Goal: Transaction & Acquisition: Purchase product/service

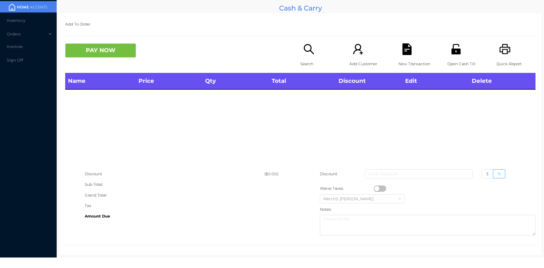
scroll to position [3, 0]
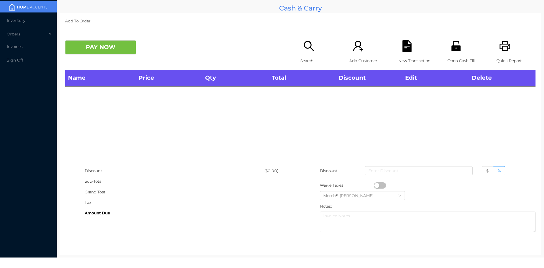
click at [319, 48] on div "Search" at bounding box center [319, 54] width 39 height 29
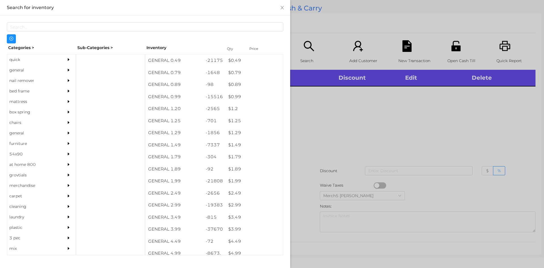
scroll to position [2, 0]
click at [64, 71] on div at bounding box center [69, 68] width 11 height 10
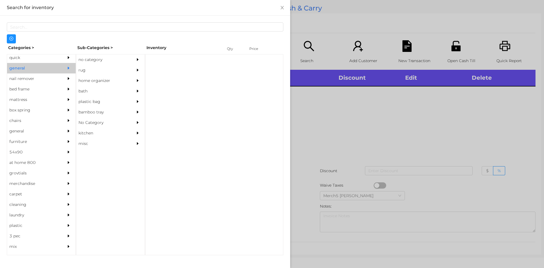
click at [108, 60] on div "no category" at bounding box center [102, 59] width 52 height 10
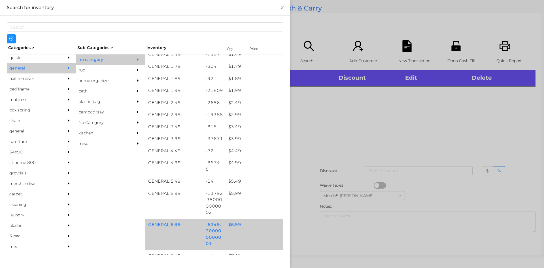
scroll to position [170, 0]
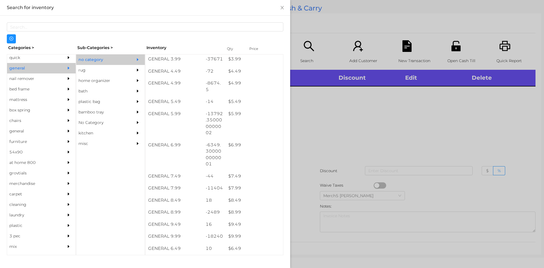
drag, startPoint x: 357, startPoint y: 130, endPoint x: 362, endPoint y: 129, distance: 5.1
click at [362, 129] on div at bounding box center [272, 134] width 544 height 268
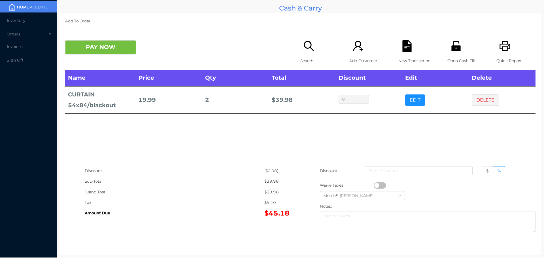
click at [483, 104] on button "DELETE" at bounding box center [485, 99] width 27 height 11
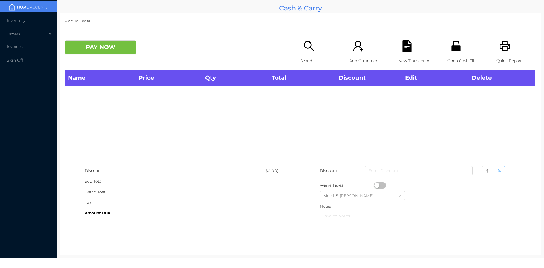
click at [310, 46] on icon "icon: search" at bounding box center [309, 46] width 12 height 12
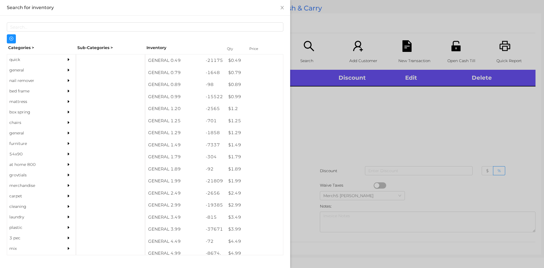
click at [58, 70] on div "general" at bounding box center [41, 70] width 69 height 10
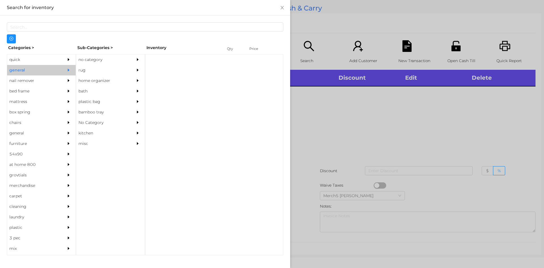
click at [113, 59] on div "no category" at bounding box center [102, 59] width 52 height 10
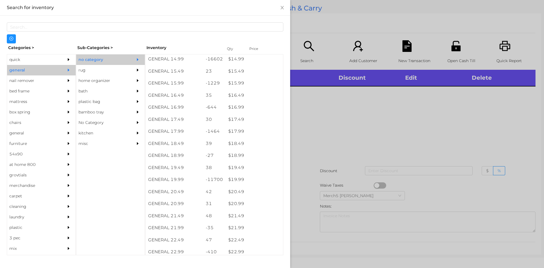
scroll to position [493, 0]
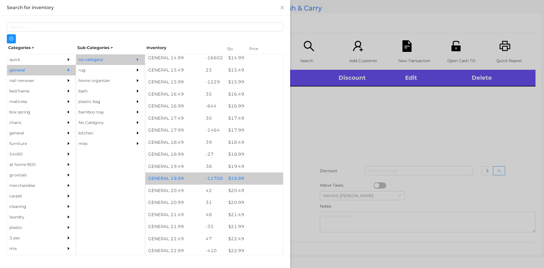
click at [253, 178] on div "$ 19.99" at bounding box center [255, 178] width 58 height 12
click at [258, 178] on div "$ 19.99" at bounding box center [255, 178] width 58 height 12
click at [264, 179] on div "$ 19.99" at bounding box center [255, 178] width 58 height 12
click at [266, 180] on div "$ 19.99" at bounding box center [255, 178] width 58 height 12
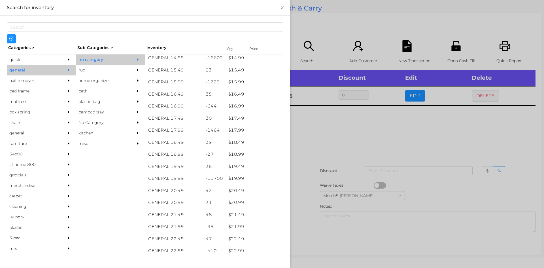
click at [354, 148] on div at bounding box center [272, 134] width 544 height 268
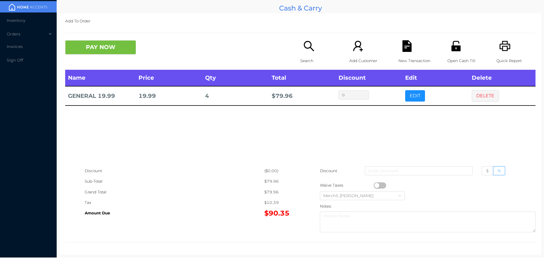
click at [312, 51] on icon "icon: search" at bounding box center [309, 46] width 10 height 10
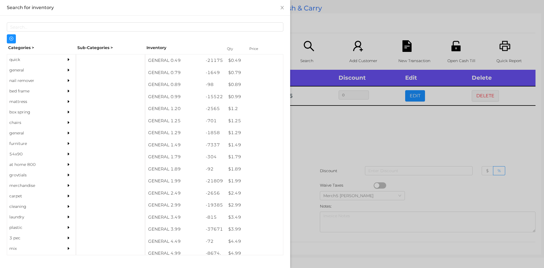
click at [60, 71] on div "general" at bounding box center [41, 70] width 69 height 10
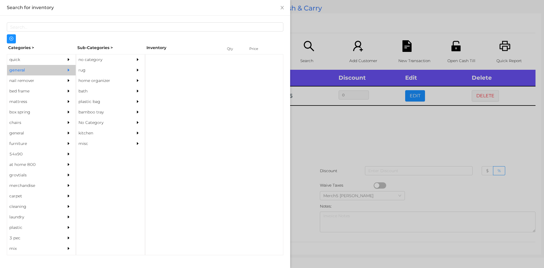
click at [116, 63] on div "no category" at bounding box center [102, 59] width 52 height 10
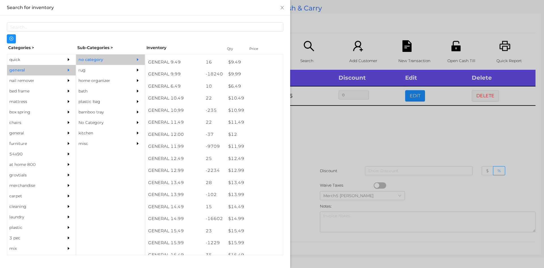
scroll to position [337, 0]
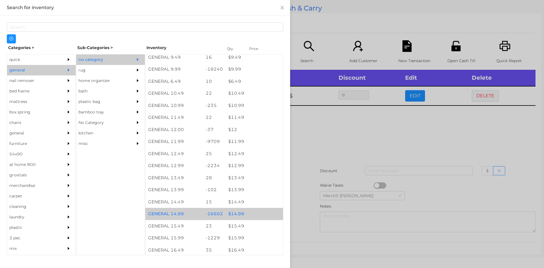
click at [251, 215] on div "$ 14.99" at bounding box center [255, 214] width 58 height 12
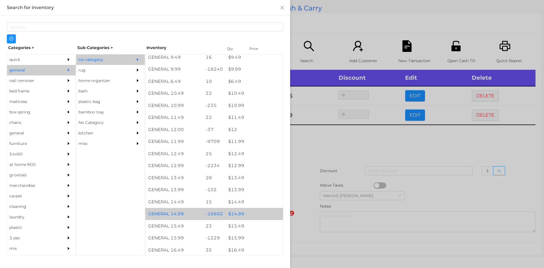
click at [257, 212] on div "$ 14.99" at bounding box center [255, 214] width 58 height 12
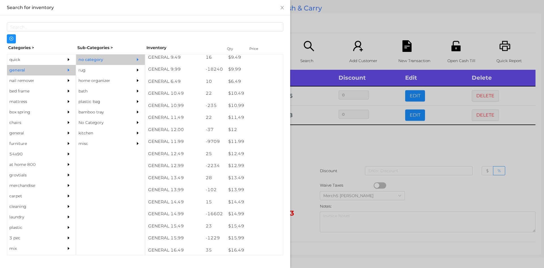
click at [351, 154] on div at bounding box center [272, 134] width 544 height 268
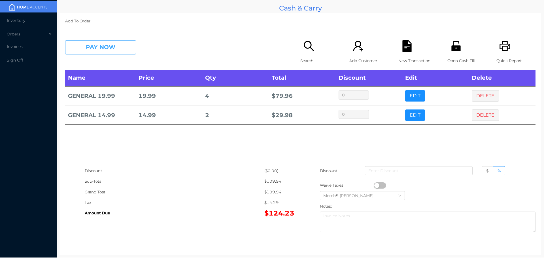
click at [123, 44] on button "PAY NOW" at bounding box center [100, 47] width 71 height 14
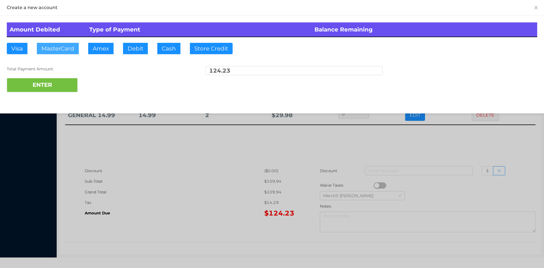
click at [70, 50] on button "MasterCard" at bounding box center [58, 48] width 42 height 11
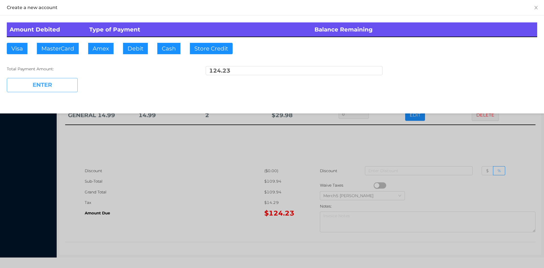
click at [68, 85] on button "ENTER" at bounding box center [42, 85] width 71 height 14
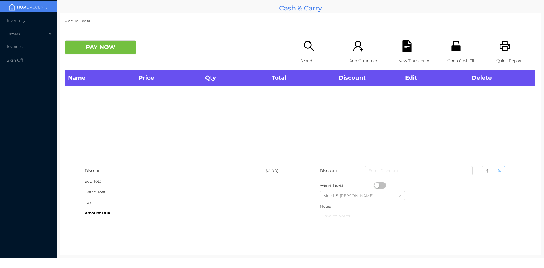
click at [311, 47] on icon "icon: search" at bounding box center [309, 46] width 12 height 12
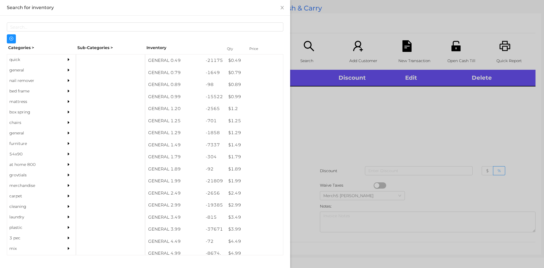
click at [377, 114] on div at bounding box center [272, 134] width 544 height 268
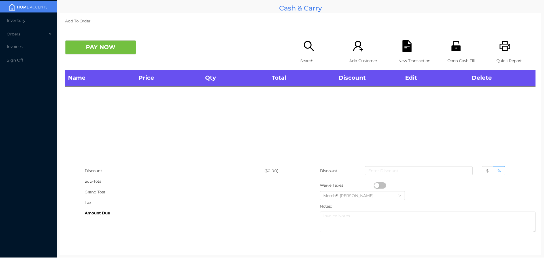
click at [502, 48] on icon "icon: printer" at bounding box center [505, 46] width 12 height 12
click at [310, 52] on icon "icon: search" at bounding box center [309, 46] width 12 height 12
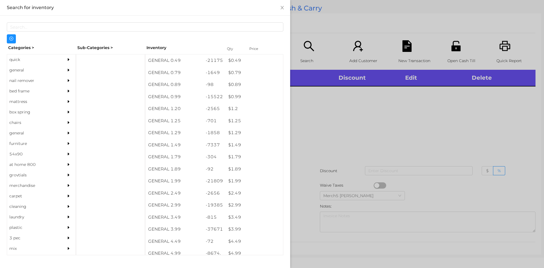
click at [401, 138] on div at bounding box center [272, 134] width 544 height 268
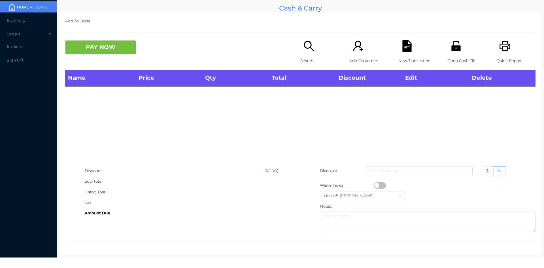
click at [456, 58] on p "Open Cash Till" at bounding box center [466, 61] width 39 height 10
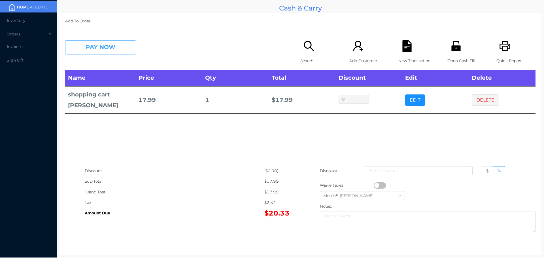
click at [126, 47] on button "PAY NOW" at bounding box center [100, 47] width 71 height 14
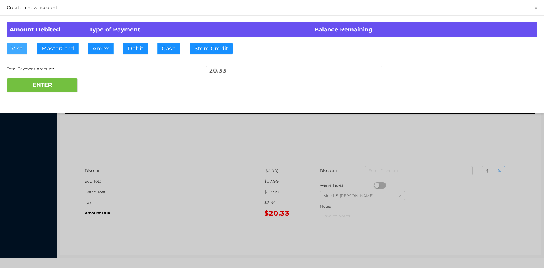
click at [16, 47] on button "Visa" at bounding box center [17, 48] width 21 height 11
click at [52, 81] on button "ENTER" at bounding box center [42, 85] width 71 height 14
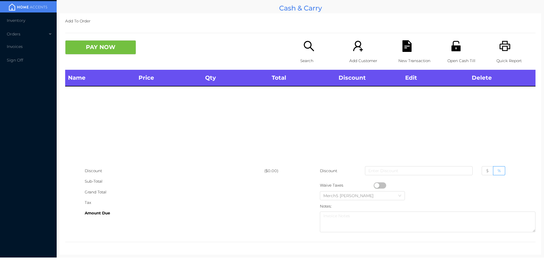
click at [309, 49] on icon "icon: search" at bounding box center [309, 46] width 10 height 10
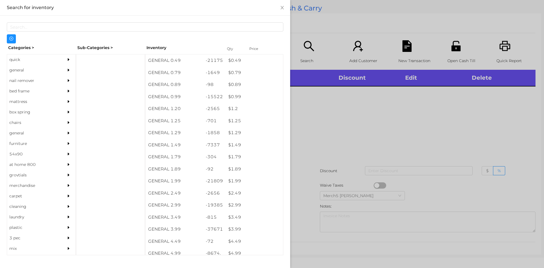
click at [67, 70] on div at bounding box center [69, 70] width 11 height 10
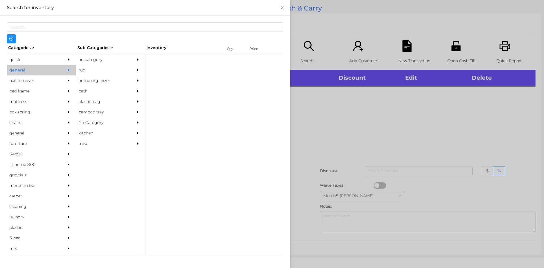
click at [130, 61] on div "no category" at bounding box center [110, 59] width 69 height 10
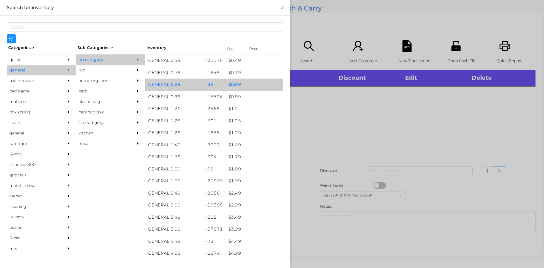
scroll to position [142, 0]
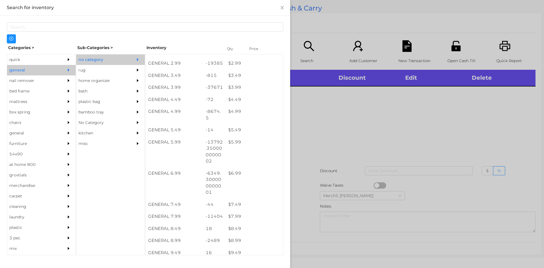
click at [337, 123] on div at bounding box center [272, 134] width 544 height 268
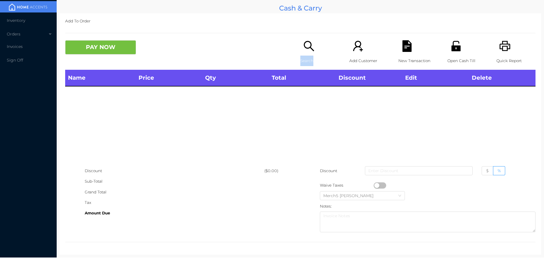
click at [328, 55] on div "Search" at bounding box center [319, 54] width 39 height 29
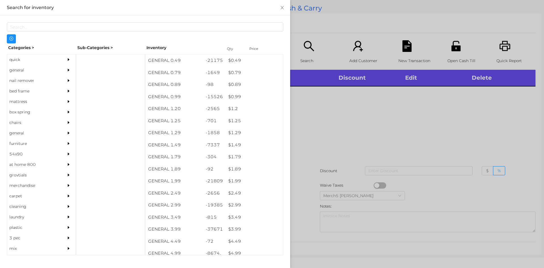
click at [64, 74] on div at bounding box center [69, 70] width 11 height 10
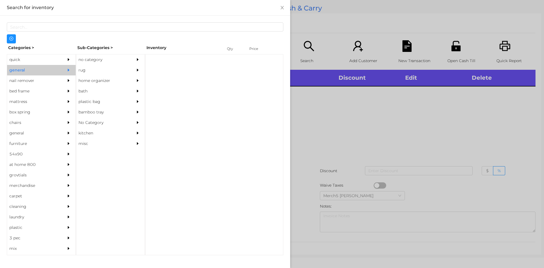
click at [109, 67] on div "rug" at bounding box center [102, 70] width 52 height 10
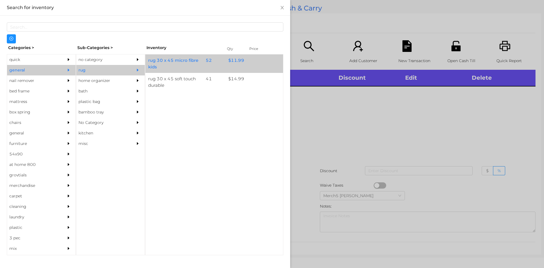
click at [148, 61] on div "rug 30 x 45 micro fibre kids" at bounding box center [174, 63] width 58 height 18
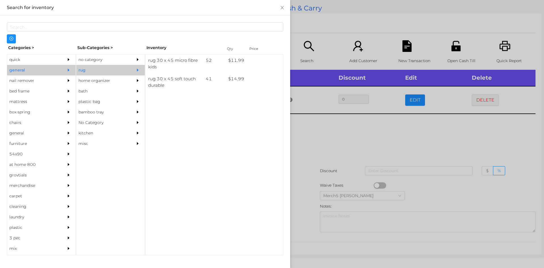
click at [130, 61] on div "no category" at bounding box center [110, 59] width 69 height 10
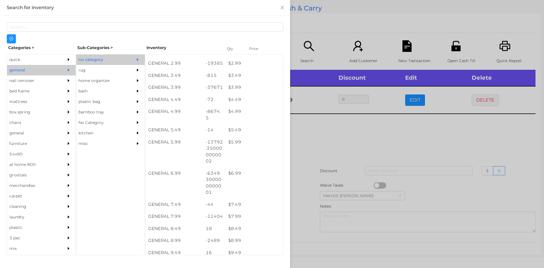
click at [400, 147] on div at bounding box center [272, 134] width 544 height 268
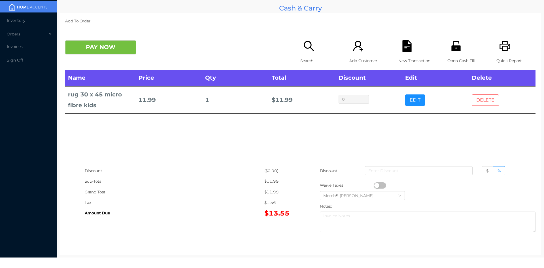
click at [480, 101] on button "DELETE" at bounding box center [485, 99] width 27 height 11
click at [313, 52] on div "Search" at bounding box center [319, 54] width 39 height 29
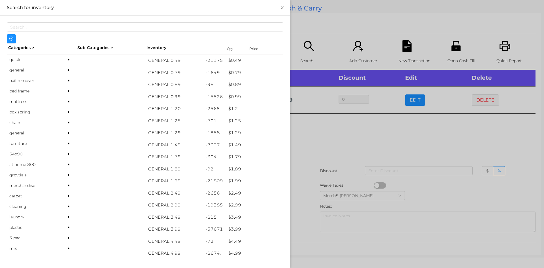
click at [68, 70] on icon "icon: caret-right" at bounding box center [69, 70] width 2 height 3
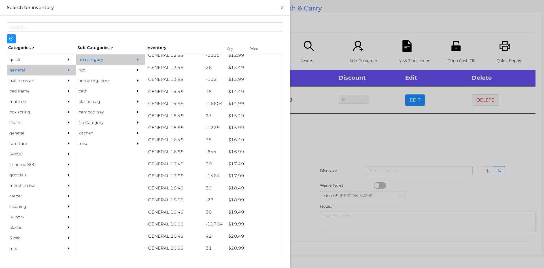
scroll to position [447, 0]
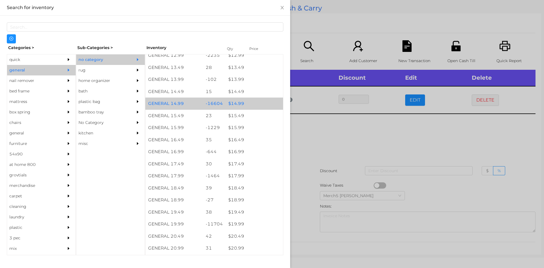
click at [258, 106] on div "$ 14.99" at bounding box center [255, 103] width 58 height 12
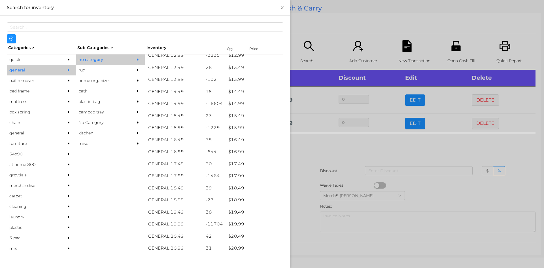
click at [331, 140] on div at bounding box center [272, 134] width 544 height 268
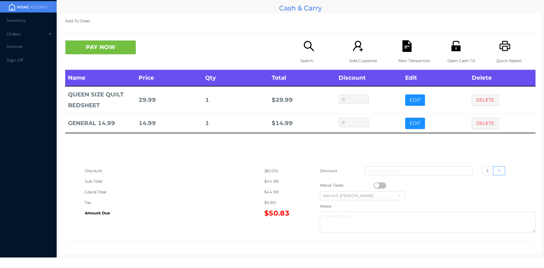
click at [313, 49] on div "Search" at bounding box center [319, 54] width 39 height 29
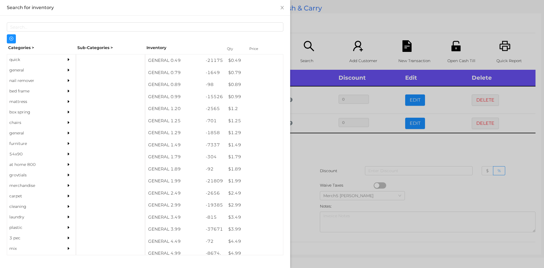
click at [58, 67] on div "general" at bounding box center [41, 70] width 69 height 10
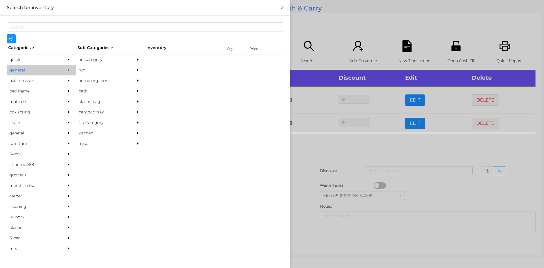
click at [114, 63] on div "no category" at bounding box center [102, 59] width 52 height 10
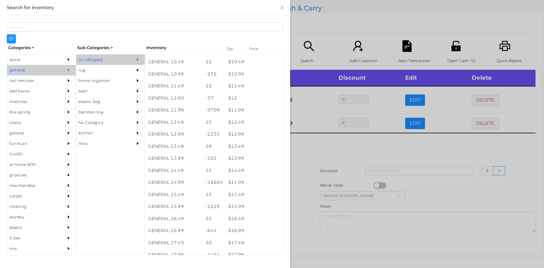
scroll to position [538, 0]
click at [347, 149] on div at bounding box center [272, 134] width 544 height 268
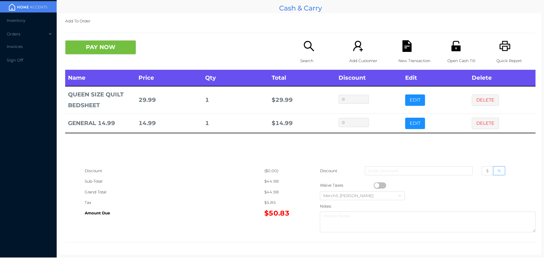
click at [309, 44] on icon "icon: search" at bounding box center [309, 46] width 10 height 10
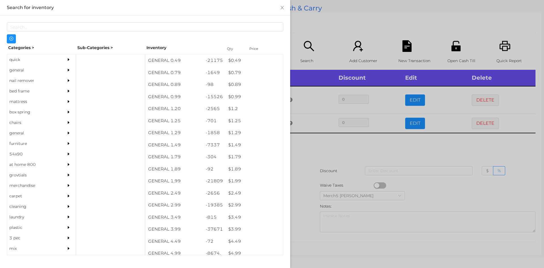
click at [64, 75] on div at bounding box center [69, 70] width 11 height 10
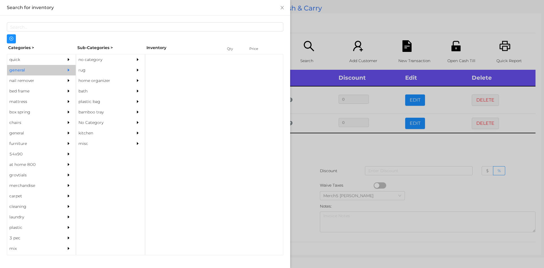
click at [116, 58] on div "no category" at bounding box center [102, 59] width 52 height 10
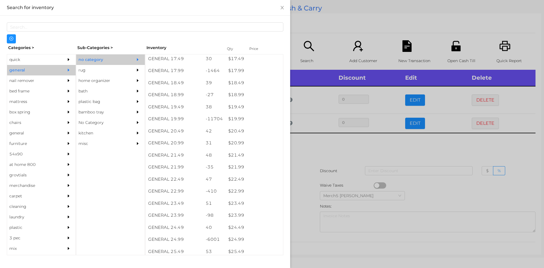
scroll to position [581, 0]
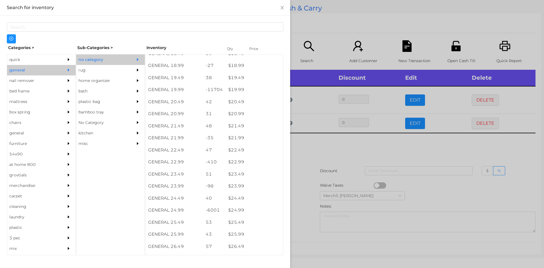
click at [255, 207] on div "$ 24.99" at bounding box center [255, 210] width 58 height 12
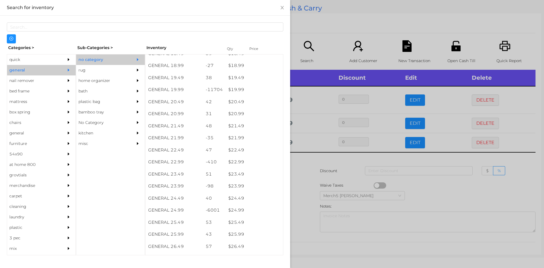
click at [329, 163] on div at bounding box center [272, 134] width 544 height 268
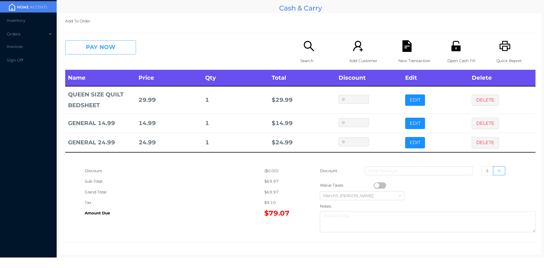
click at [125, 53] on button "PAY NOW" at bounding box center [100, 47] width 71 height 14
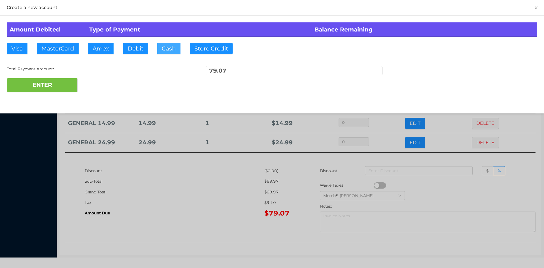
click at [169, 53] on button "Cash" at bounding box center [168, 48] width 23 height 11
type input "100"
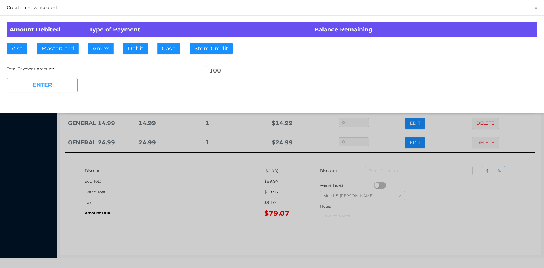
click at [65, 85] on button "ENTER" at bounding box center [42, 85] width 71 height 14
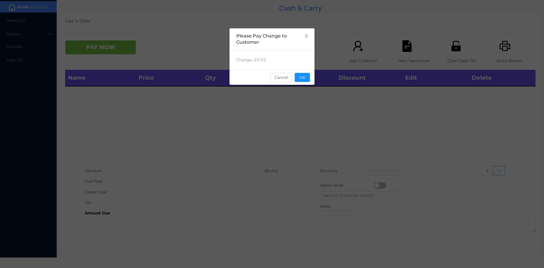
click at [305, 77] on button "OK" at bounding box center [302, 77] width 15 height 9
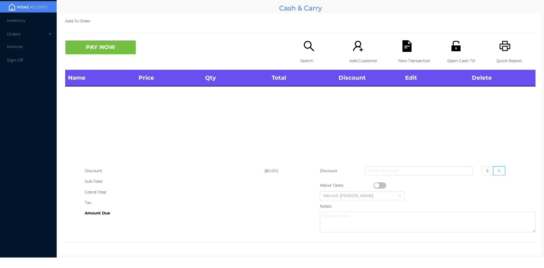
click at [308, 56] on p "Search" at bounding box center [319, 61] width 39 height 10
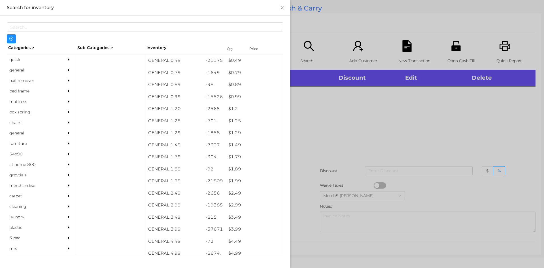
click at [69, 72] on div at bounding box center [69, 70] width 11 height 10
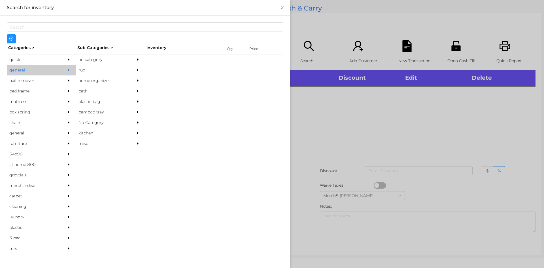
click at [136, 60] on icon "icon: caret-right" at bounding box center [138, 60] width 4 height 4
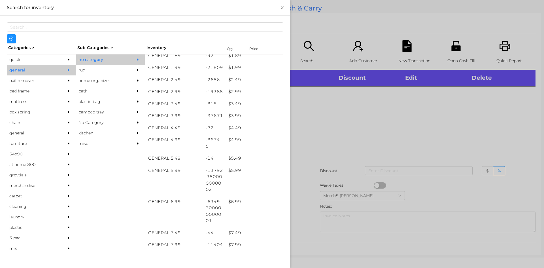
scroll to position [227, 0]
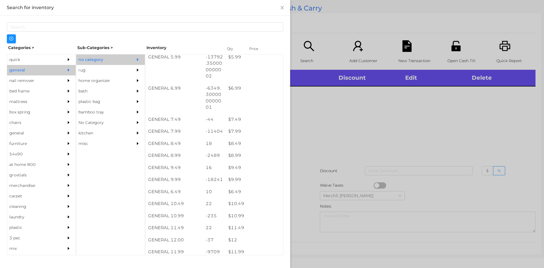
click at [423, 156] on div at bounding box center [272, 134] width 544 height 268
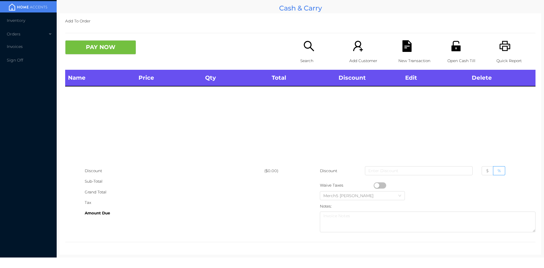
click at [317, 52] on div "Search" at bounding box center [319, 54] width 39 height 29
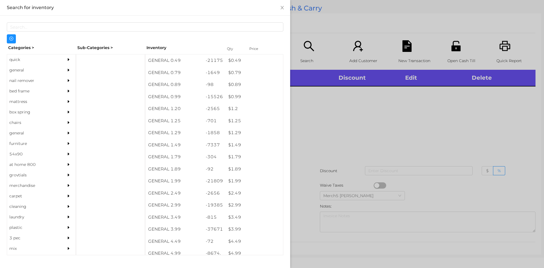
click at [358, 110] on div at bounding box center [272, 134] width 544 height 268
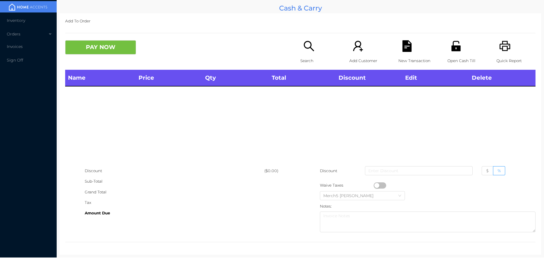
click at [501, 60] on p "Quick Report" at bounding box center [515, 61] width 39 height 10
click at [312, 61] on p "Search" at bounding box center [319, 61] width 39 height 10
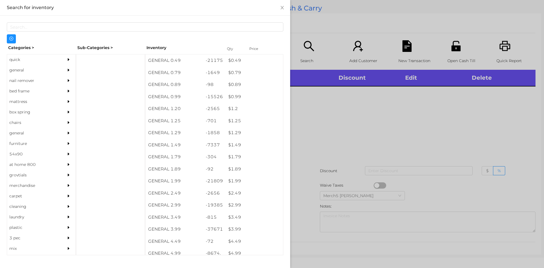
click at [67, 71] on icon "icon: caret-right" at bounding box center [69, 70] width 4 height 4
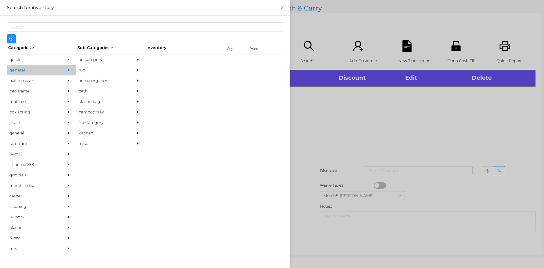
click at [119, 63] on div "no category" at bounding box center [102, 59] width 52 height 10
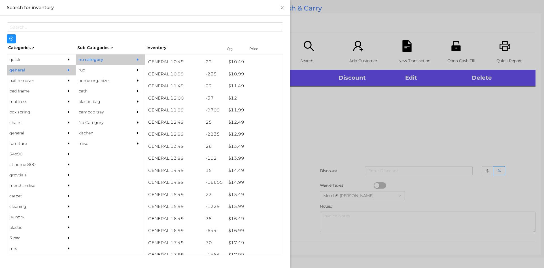
scroll to position [482, 0]
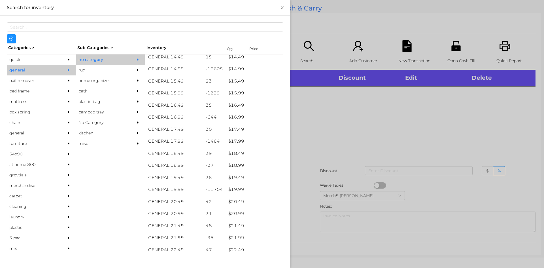
click at [330, 122] on div at bounding box center [272, 134] width 544 height 268
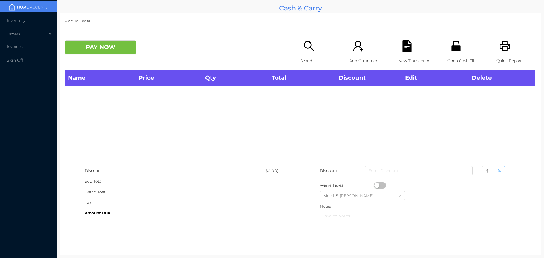
click at [309, 50] on icon "icon: search" at bounding box center [309, 46] width 12 height 12
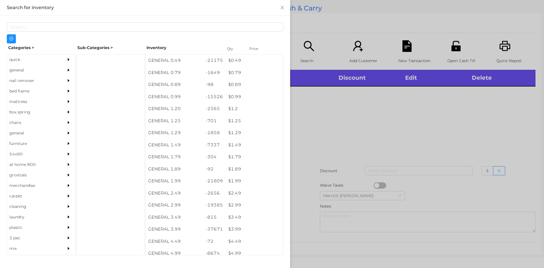
click at [65, 73] on div at bounding box center [69, 70] width 11 height 10
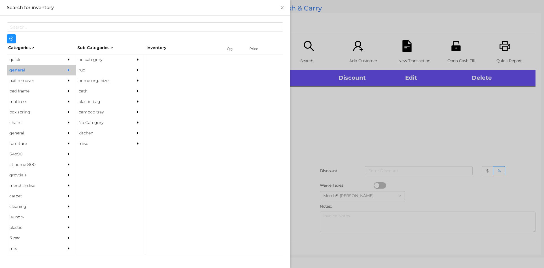
click at [106, 63] on div "no category" at bounding box center [102, 59] width 52 height 10
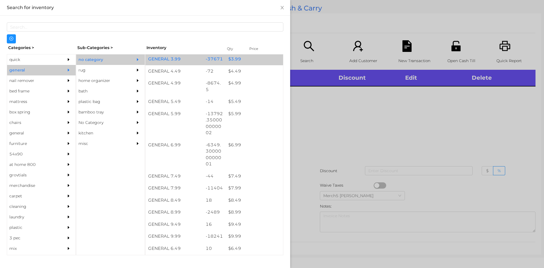
scroll to position [340, 0]
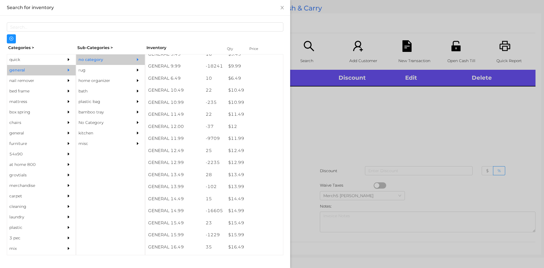
click at [376, 136] on div at bounding box center [272, 134] width 544 height 268
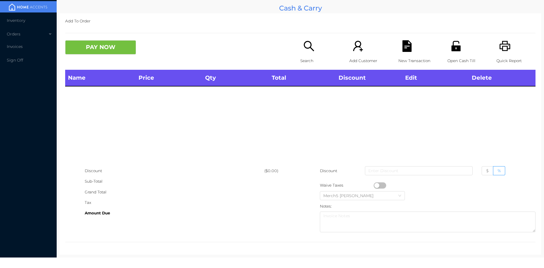
click at [308, 47] on icon "icon: search" at bounding box center [309, 46] width 10 height 10
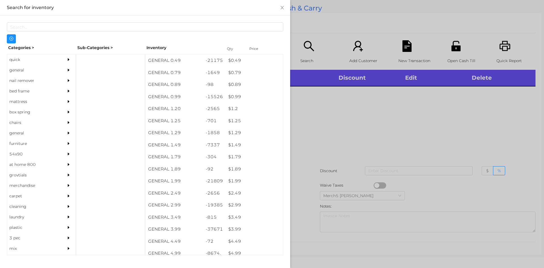
click at [64, 70] on div at bounding box center [69, 70] width 11 height 10
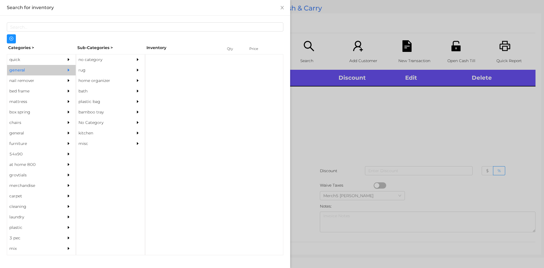
click at [123, 58] on div "no category" at bounding box center [102, 59] width 52 height 10
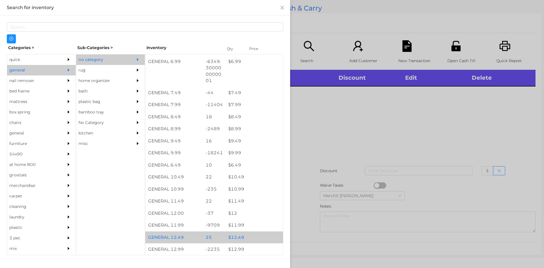
scroll to position [312, 0]
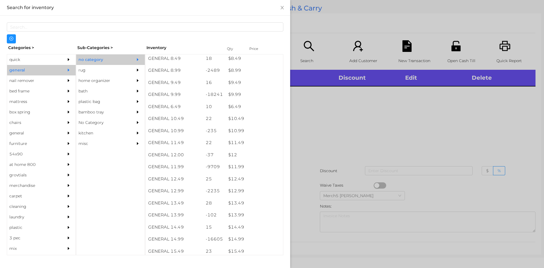
click at [347, 132] on div at bounding box center [272, 134] width 544 height 268
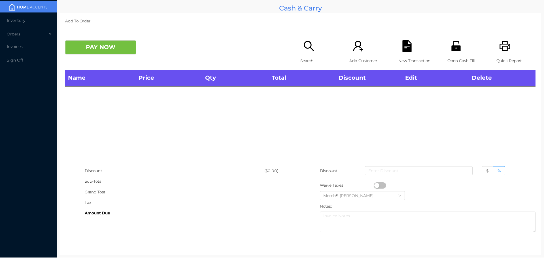
click at [321, 53] on div "Search" at bounding box center [319, 54] width 39 height 29
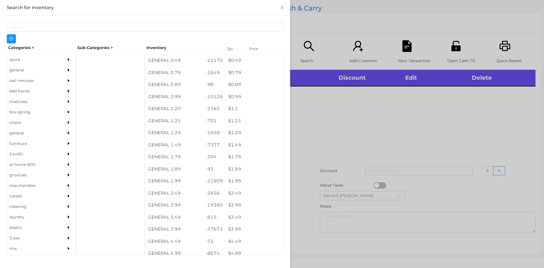
click at [70, 71] on div at bounding box center [69, 70] width 11 height 10
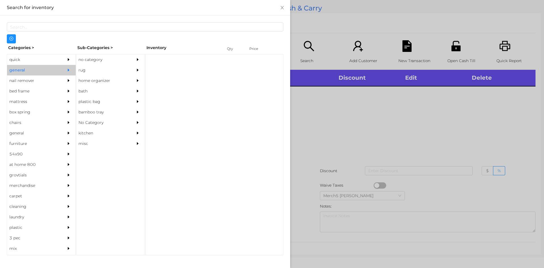
click at [137, 59] on icon "icon: caret-right" at bounding box center [138, 59] width 2 height 3
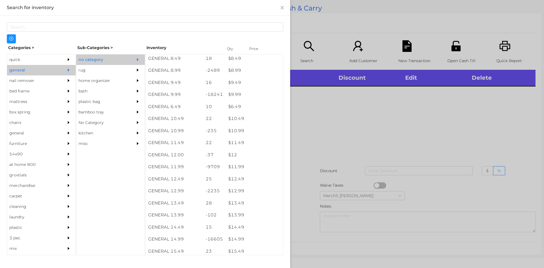
click at [346, 107] on div at bounding box center [272, 134] width 544 height 268
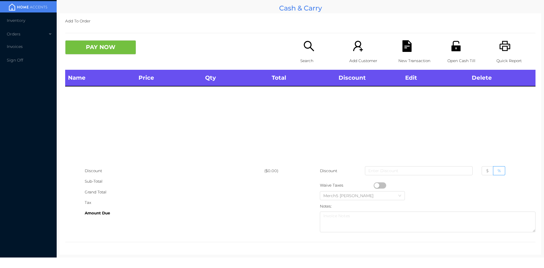
click at [312, 50] on icon "icon: search" at bounding box center [309, 46] width 12 height 12
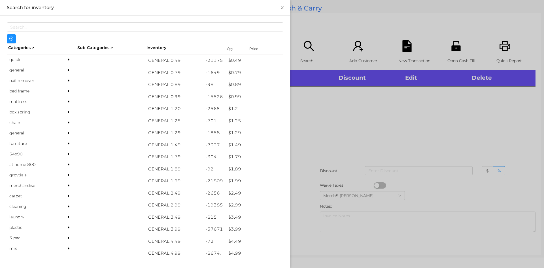
click at [421, 105] on div at bounding box center [272, 134] width 544 height 268
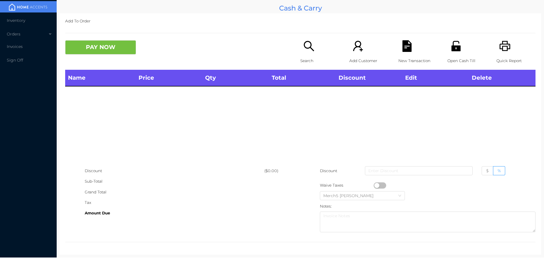
click at [303, 56] on p "Search" at bounding box center [319, 61] width 39 height 10
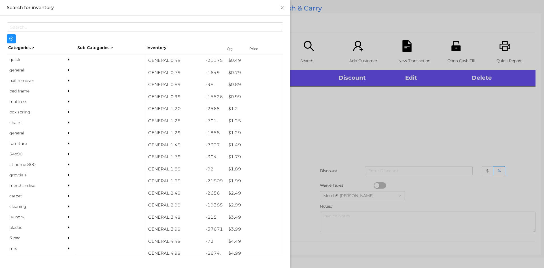
click at [56, 68] on div "general" at bounding box center [41, 70] width 69 height 10
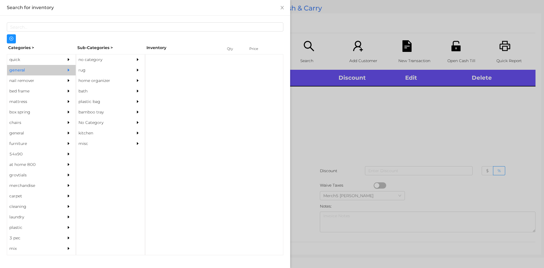
click at [105, 57] on div "no category" at bounding box center [102, 59] width 52 height 10
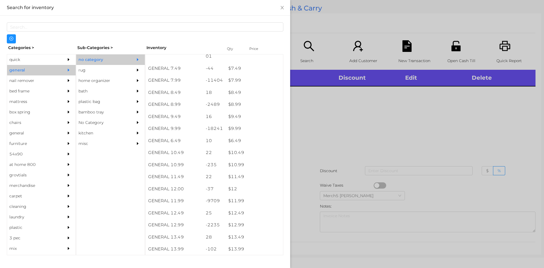
scroll to position [277, 0]
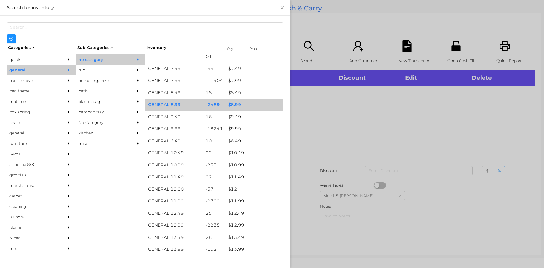
click at [260, 105] on div "$ 8.99" at bounding box center [255, 105] width 58 height 12
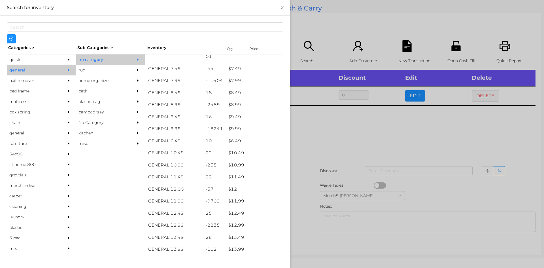
click at [359, 134] on div at bounding box center [272, 134] width 544 height 268
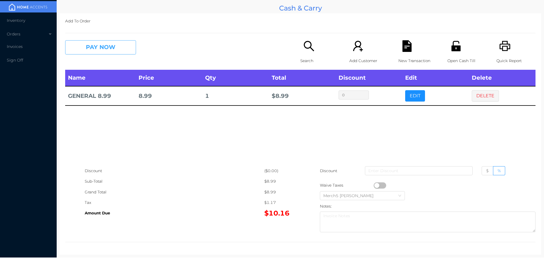
click at [130, 46] on button "PAY NOW" at bounding box center [100, 47] width 71 height 14
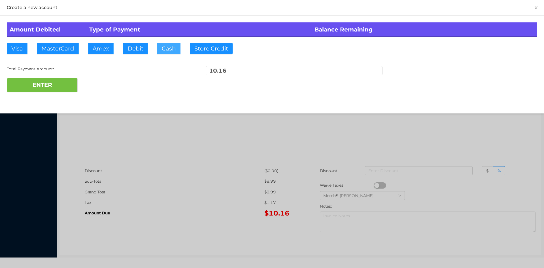
click at [175, 50] on button "Cash" at bounding box center [168, 48] width 23 height 11
type input "20"
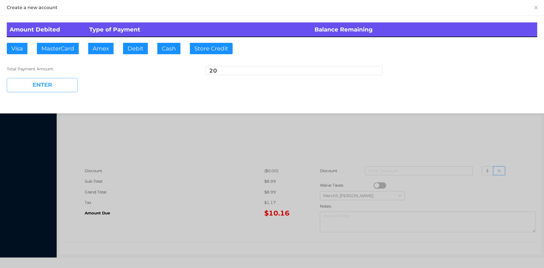
click at [61, 84] on button "ENTER" at bounding box center [42, 85] width 71 height 14
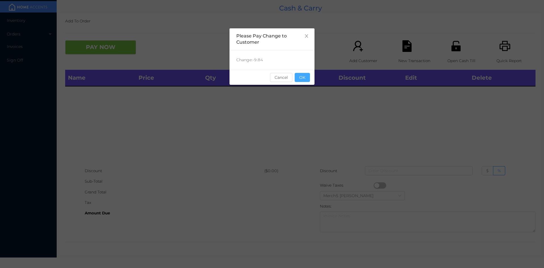
click at [305, 74] on button "OK" at bounding box center [302, 77] width 15 height 9
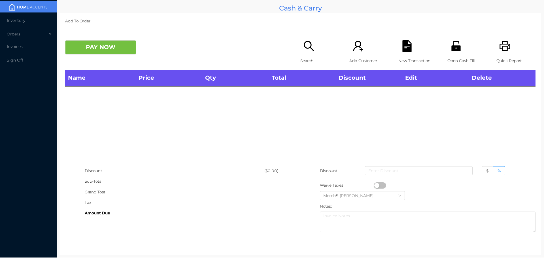
click at [315, 50] on div "Search" at bounding box center [319, 54] width 39 height 29
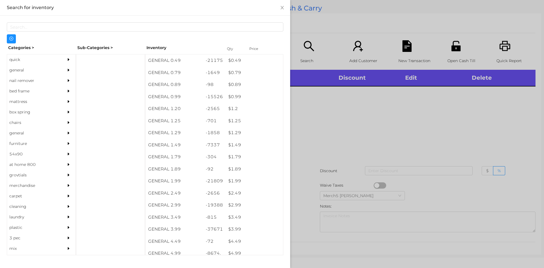
click at [54, 68] on div "general" at bounding box center [33, 70] width 52 height 10
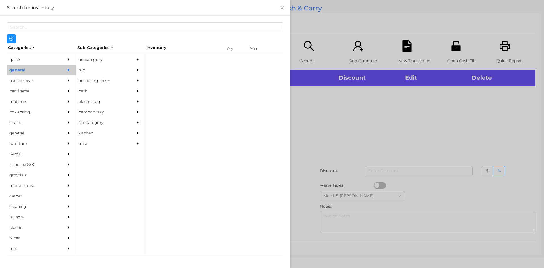
click at [104, 57] on div "no category" at bounding box center [102, 59] width 52 height 10
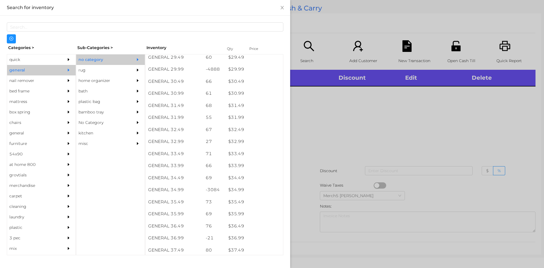
scroll to position [880, 0]
click at [422, 103] on div at bounding box center [272, 134] width 544 height 268
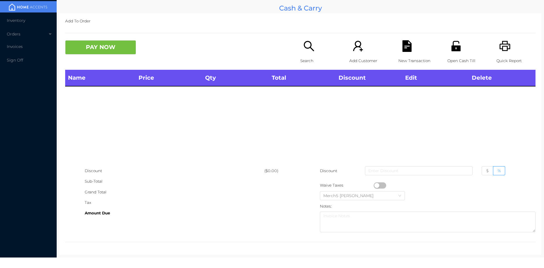
click at [321, 52] on div "Search" at bounding box center [319, 54] width 39 height 29
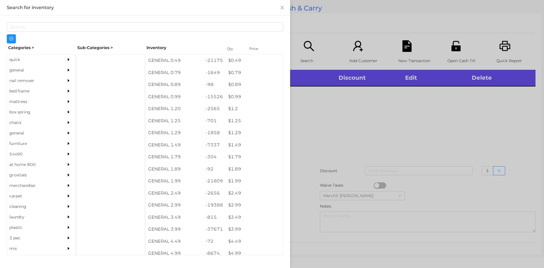
drag, startPoint x: 53, startPoint y: 74, endPoint x: 135, endPoint y: 47, distance: 86.3
click at [54, 74] on div "general" at bounding box center [33, 70] width 52 height 10
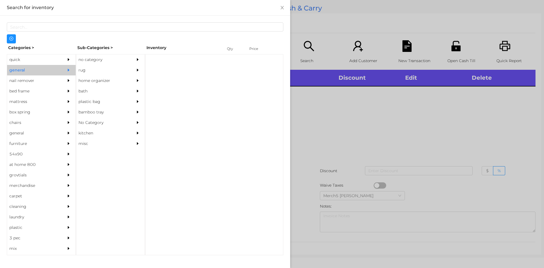
click at [136, 61] on icon "icon: caret-right" at bounding box center [138, 60] width 4 height 4
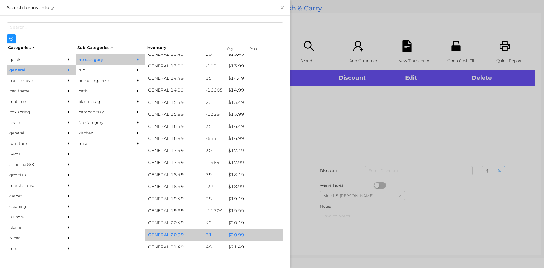
scroll to position [567, 0]
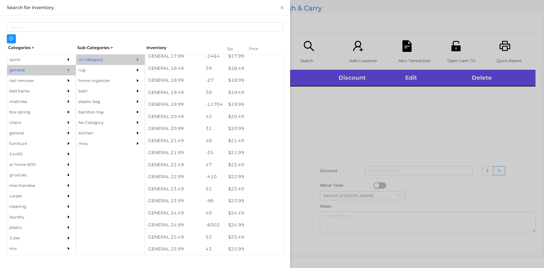
click at [418, 112] on div at bounding box center [272, 134] width 544 height 268
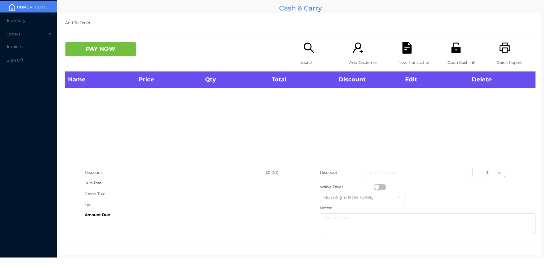
scroll to position [0, 0]
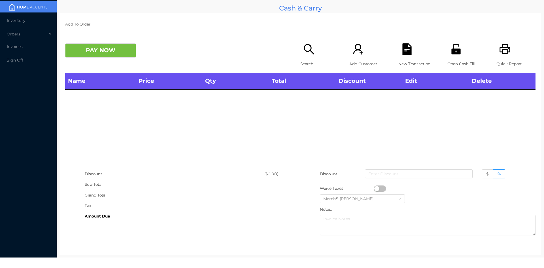
click at [323, 55] on div "Search" at bounding box center [319, 57] width 39 height 29
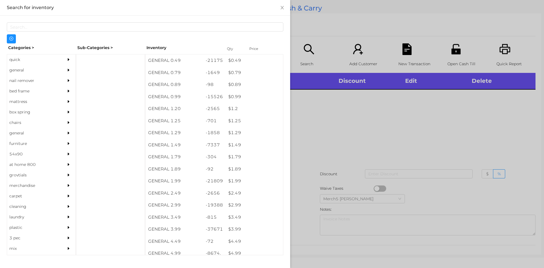
click at [70, 70] on div at bounding box center [69, 70] width 11 height 10
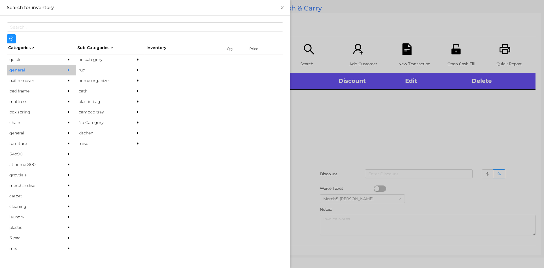
click at [100, 66] on div "rug" at bounding box center [102, 70] width 52 height 10
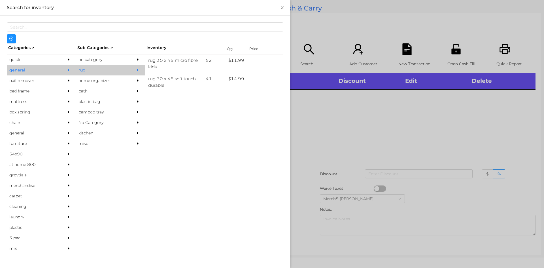
click at [133, 62] on div "no category" at bounding box center [110, 59] width 69 height 10
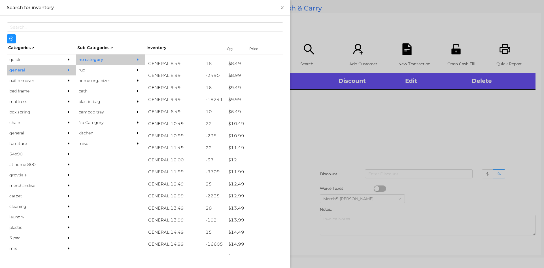
scroll to position [397, 0]
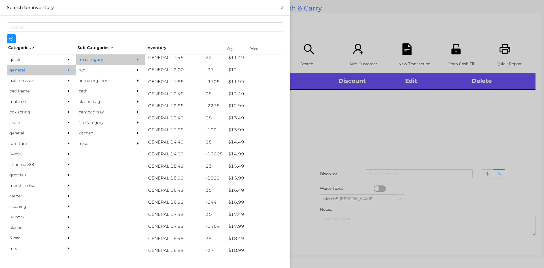
click at [334, 123] on div at bounding box center [272, 134] width 544 height 268
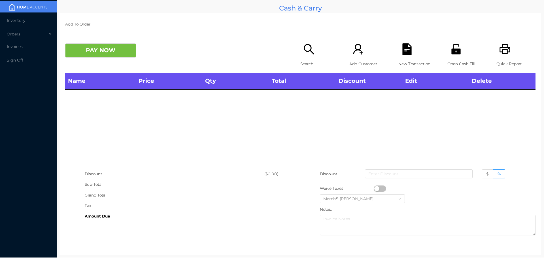
click at [307, 56] on div "Search" at bounding box center [319, 57] width 39 height 29
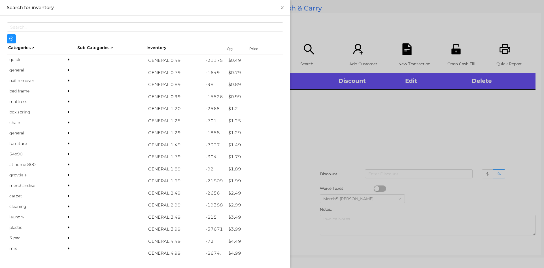
click at [50, 69] on div "general" at bounding box center [33, 70] width 52 height 10
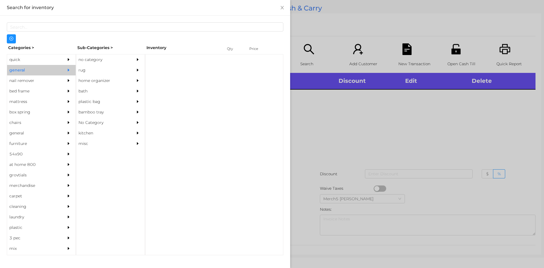
click at [118, 65] on div "rug" at bounding box center [102, 70] width 52 height 10
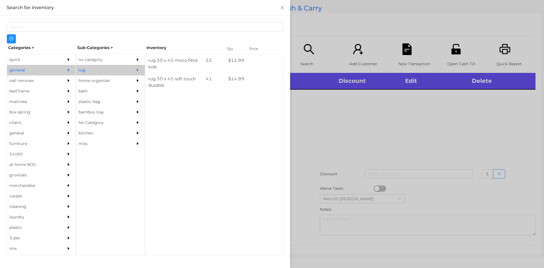
click at [134, 62] on div at bounding box center [138, 59] width 11 height 10
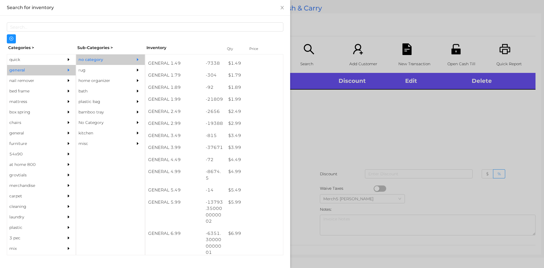
scroll to position [170, 0]
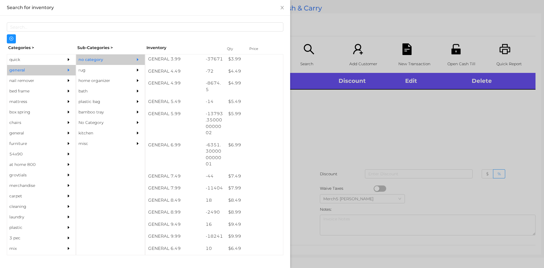
click at [342, 129] on div at bounding box center [272, 134] width 544 height 268
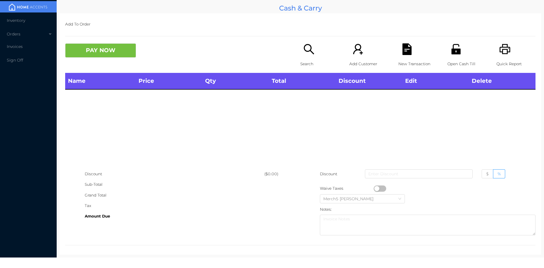
click at [306, 50] on icon "icon: search" at bounding box center [309, 49] width 12 height 12
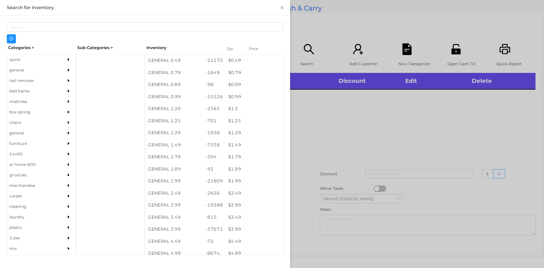
click at [48, 73] on div "general" at bounding box center [33, 70] width 52 height 10
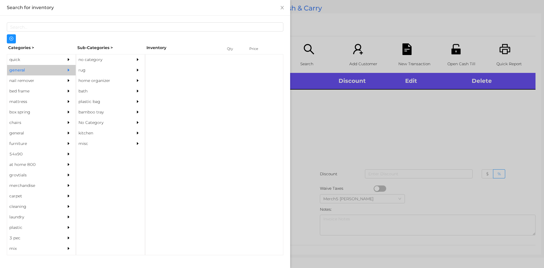
click at [79, 65] on div "no category" at bounding box center [102, 59] width 52 height 10
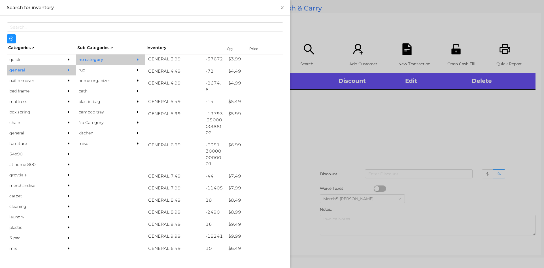
click at [298, 100] on div at bounding box center [272, 134] width 544 height 268
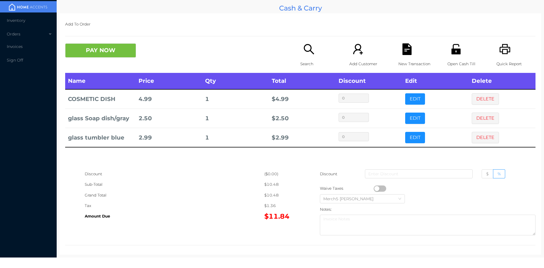
click at [126, 45] on button "PAY NOW" at bounding box center [100, 50] width 71 height 14
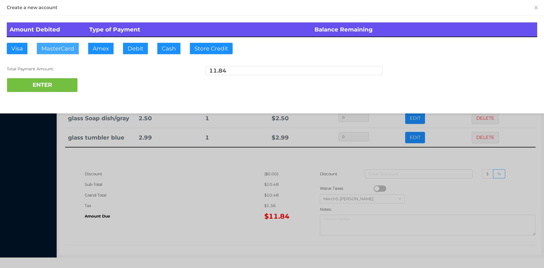
click at [70, 53] on button "MasterCard" at bounding box center [58, 48] width 42 height 11
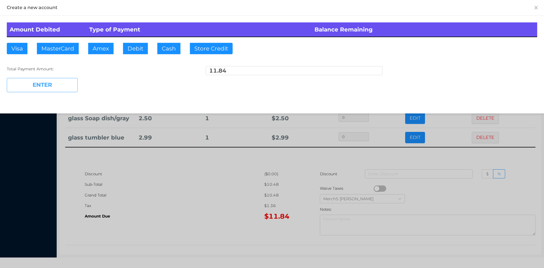
click at [69, 88] on button "ENTER" at bounding box center [42, 85] width 71 height 14
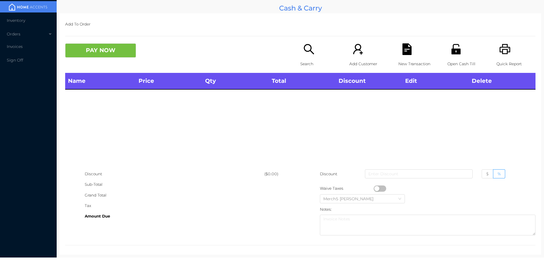
click at [305, 49] on icon "icon: search" at bounding box center [309, 49] width 12 height 12
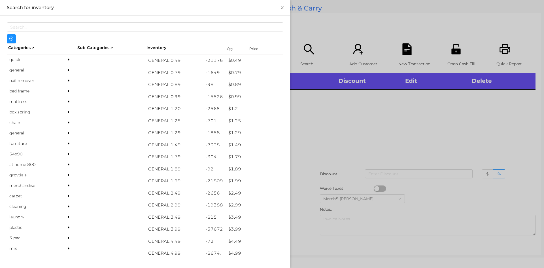
click at [64, 66] on div at bounding box center [69, 70] width 11 height 10
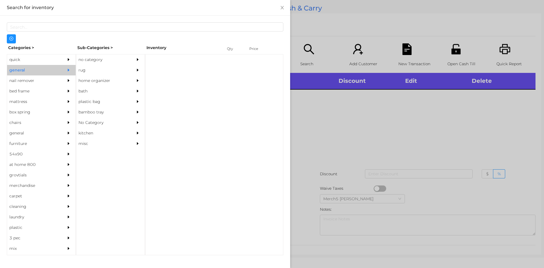
click at [96, 61] on div "no category" at bounding box center [102, 59] width 52 height 10
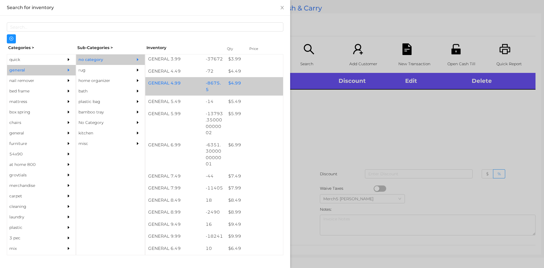
click at [242, 92] on div "GENERAL 4.99 -8675.5 $ 4.99" at bounding box center [214, 86] width 138 height 18
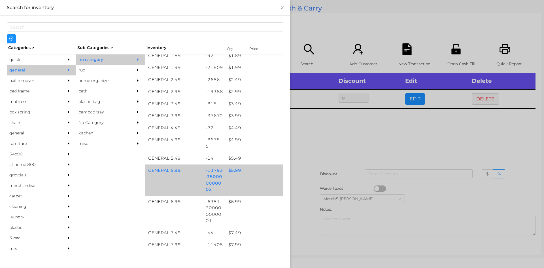
scroll to position [85, 0]
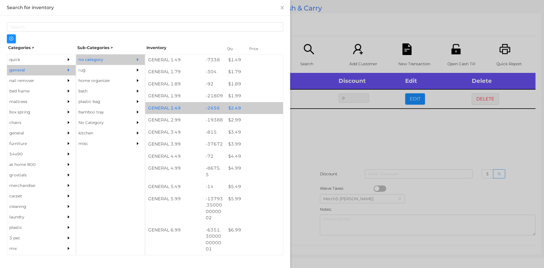
click at [250, 110] on div "$ 2.49" at bounding box center [255, 108] width 58 height 12
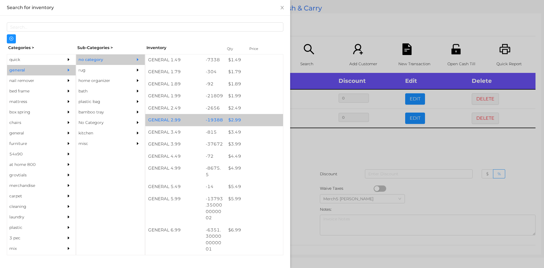
click at [247, 120] on div "$ 2.99" at bounding box center [255, 120] width 58 height 12
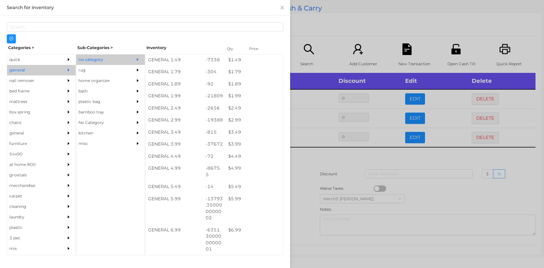
click at [307, 159] on div at bounding box center [272, 134] width 544 height 268
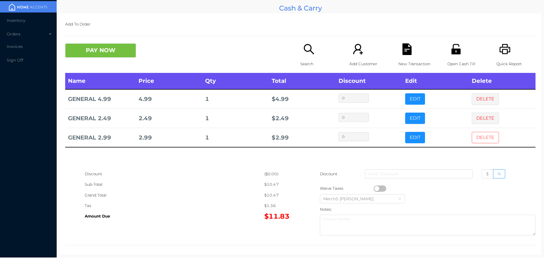
click at [492, 138] on button "DELETE" at bounding box center [485, 137] width 27 height 11
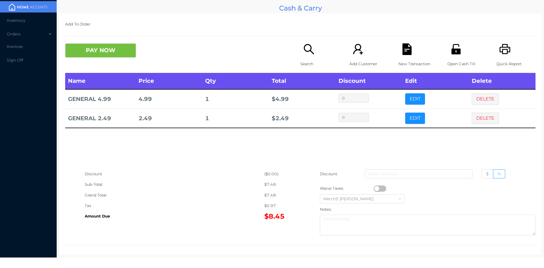
click at [492, 125] on td "DELETE" at bounding box center [502, 118] width 67 height 19
click at [489, 121] on button "DELETE" at bounding box center [485, 117] width 27 height 11
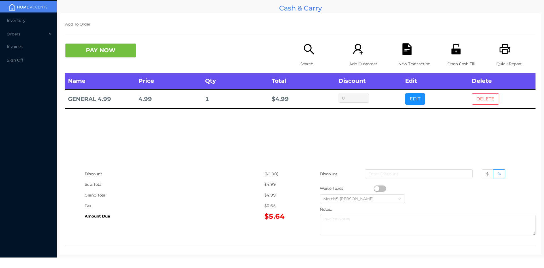
click at [491, 101] on button "DELETE" at bounding box center [485, 98] width 27 height 11
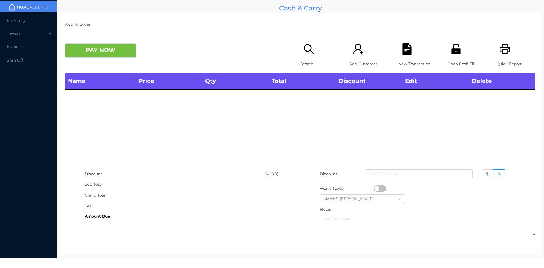
click at [317, 51] on div "Search" at bounding box center [319, 57] width 39 height 29
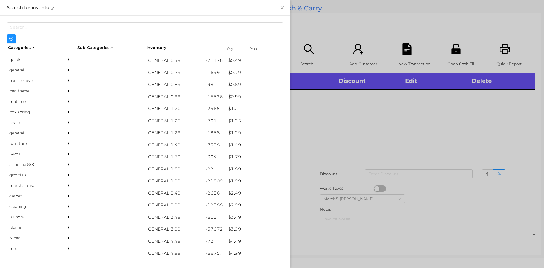
click at [400, 110] on div at bounding box center [272, 134] width 544 height 268
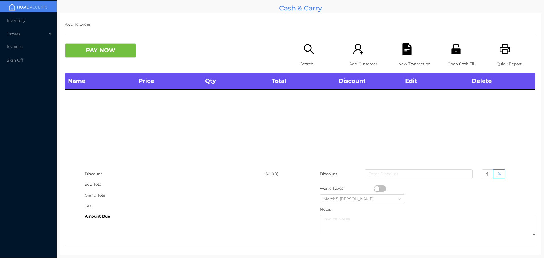
click at [312, 52] on icon "icon: search" at bounding box center [309, 49] width 12 height 12
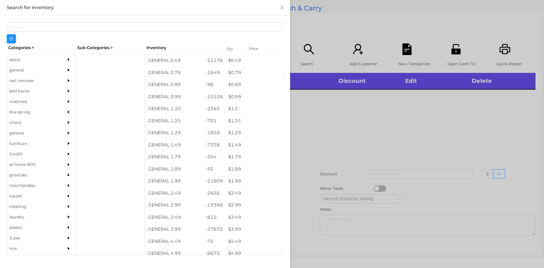
click at [64, 71] on div at bounding box center [69, 70] width 11 height 10
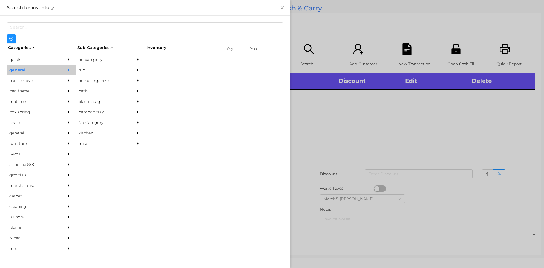
click at [108, 61] on div "no category" at bounding box center [102, 59] width 52 height 10
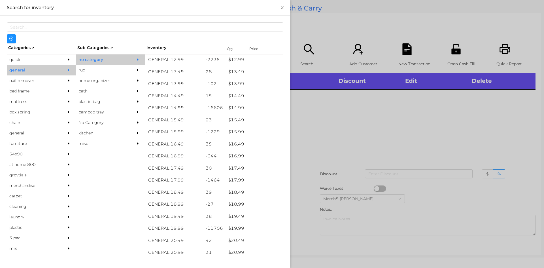
scroll to position [510, 0]
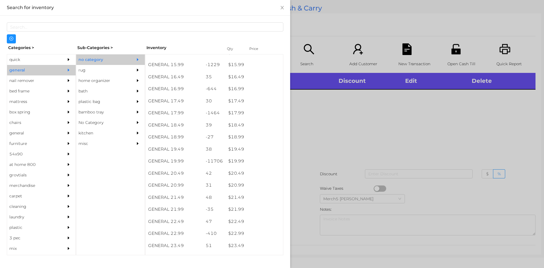
click at [403, 128] on div at bounding box center [272, 134] width 544 height 268
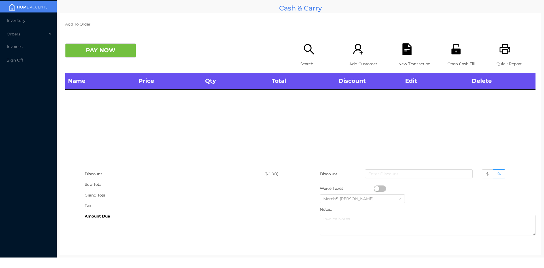
click at [315, 51] on div "Search" at bounding box center [319, 57] width 39 height 29
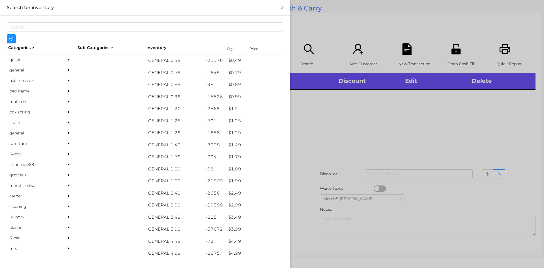
drag, startPoint x: 57, startPoint y: 69, endPoint x: 62, endPoint y: 69, distance: 5.4
click at [58, 69] on div "general" at bounding box center [41, 70] width 69 height 10
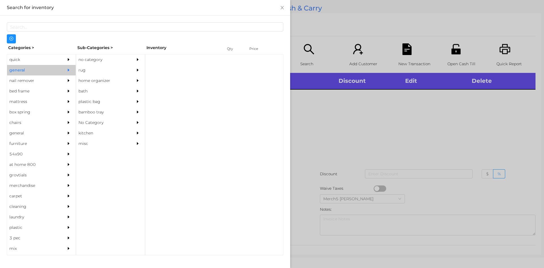
click at [130, 61] on div "no category" at bounding box center [110, 59] width 69 height 10
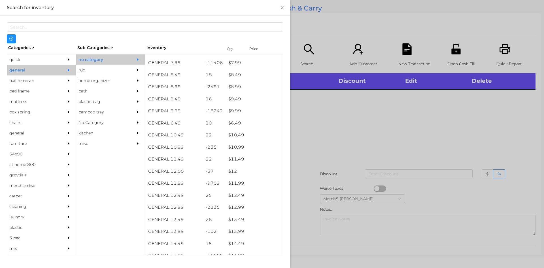
scroll to position [397, 0]
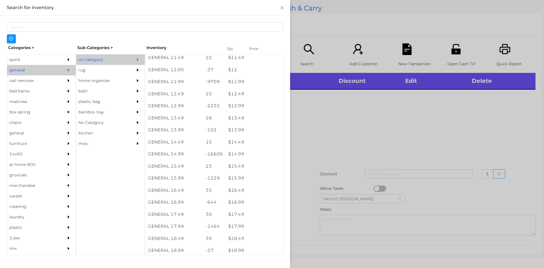
click at [464, 95] on div at bounding box center [272, 134] width 544 height 268
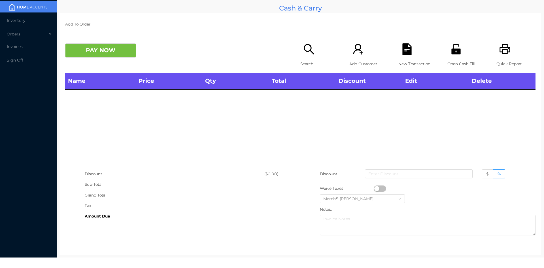
click at [500, 51] on icon "icon: printer" at bounding box center [505, 49] width 11 height 10
click at [323, 57] on div "Search" at bounding box center [319, 57] width 39 height 29
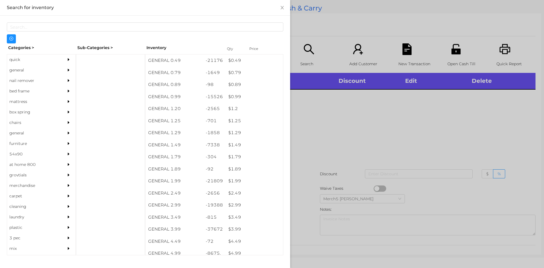
click at [47, 73] on div "general" at bounding box center [33, 70] width 52 height 10
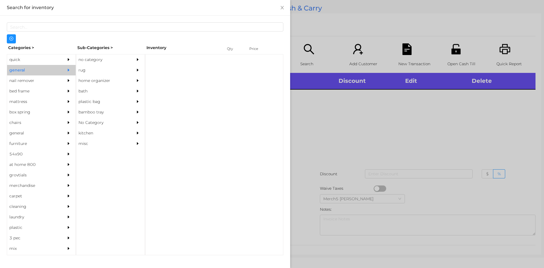
click at [128, 60] on div "no category" at bounding box center [110, 59] width 69 height 10
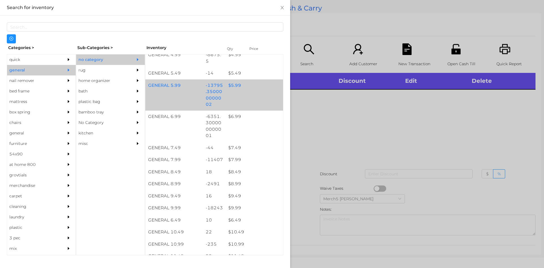
scroll to position [312, 0]
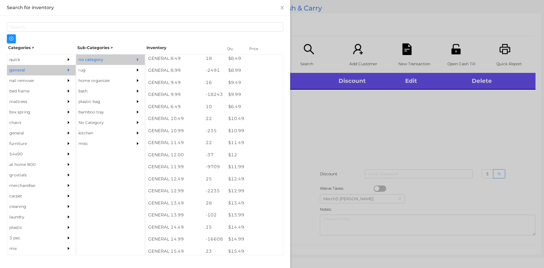
click at [324, 159] on div at bounding box center [272, 134] width 544 height 268
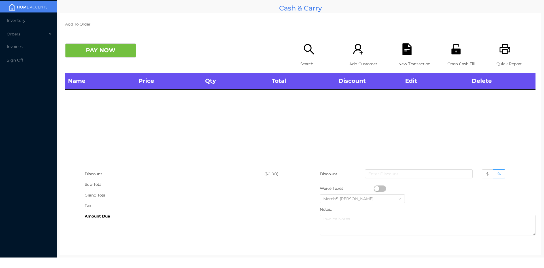
click at [320, 62] on p "Search" at bounding box center [319, 64] width 39 height 10
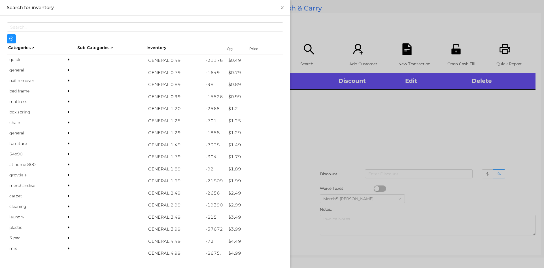
click at [45, 68] on div "general" at bounding box center [33, 70] width 52 height 10
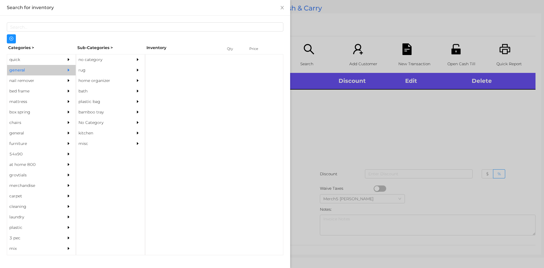
drag, startPoint x: 124, startPoint y: 60, endPoint x: 236, endPoint y: 109, distance: 122.7
click at [124, 60] on div "no category" at bounding box center [102, 59] width 52 height 10
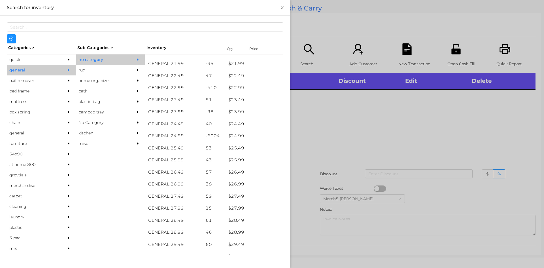
scroll to position [653, 0]
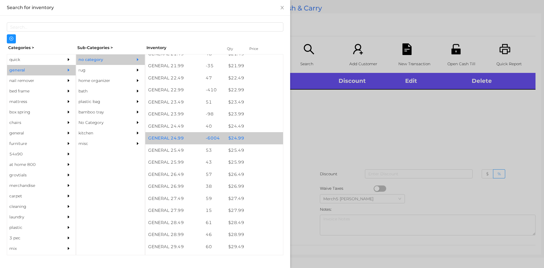
click at [254, 143] on div "$ 24.99" at bounding box center [255, 138] width 58 height 12
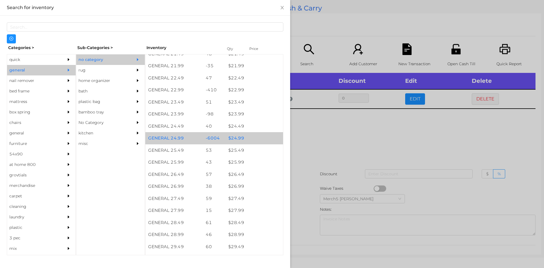
click at [254, 143] on div "$ 24.99" at bounding box center [255, 138] width 58 height 12
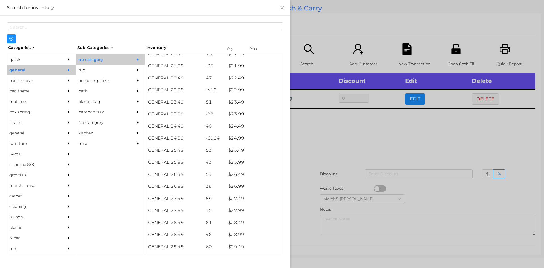
click at [326, 142] on div at bounding box center [272, 134] width 544 height 268
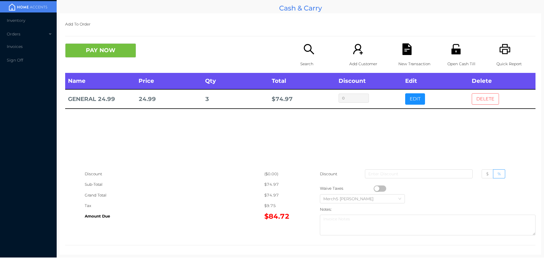
click at [482, 104] on button "DELETE" at bounding box center [485, 98] width 27 height 11
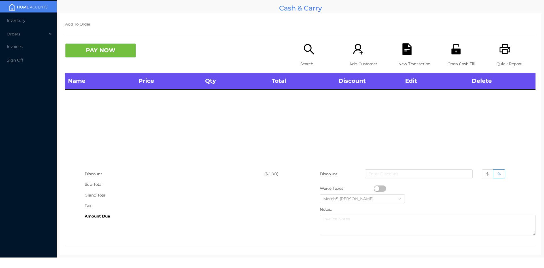
click at [311, 52] on icon "icon: search" at bounding box center [309, 49] width 12 height 12
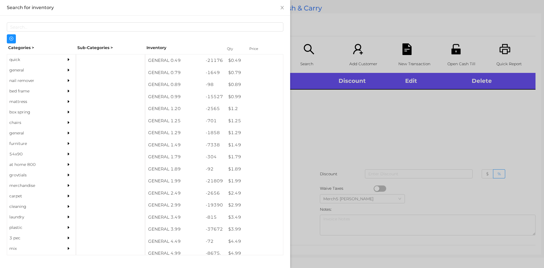
click at [360, 100] on div at bounding box center [272, 134] width 544 height 268
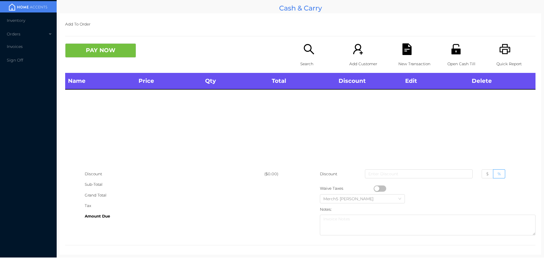
click at [304, 55] on icon "icon: search" at bounding box center [309, 49] width 12 height 12
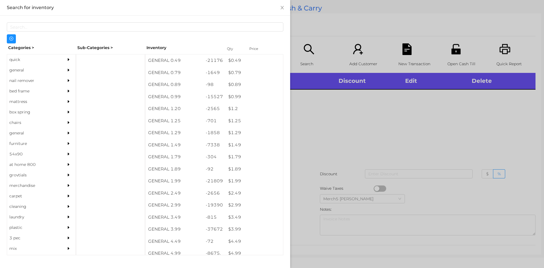
click at [32, 69] on div "general" at bounding box center [33, 70] width 52 height 10
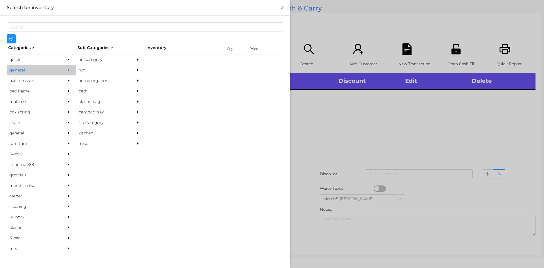
click at [128, 57] on div "no category" at bounding box center [110, 59] width 69 height 10
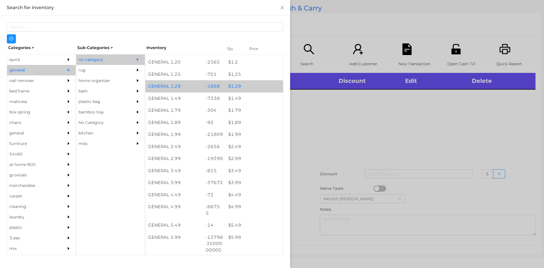
scroll to position [113, 0]
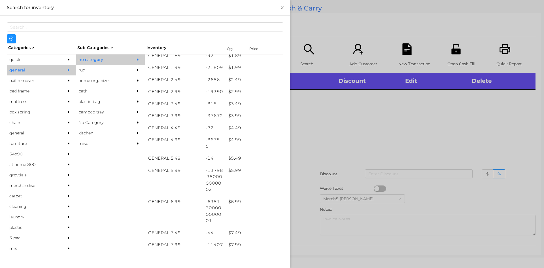
click at [301, 119] on div at bounding box center [272, 134] width 544 height 268
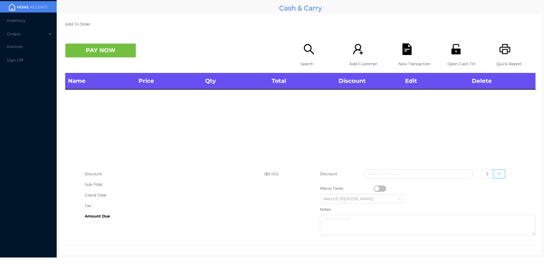
click at [309, 44] on icon "icon: search" at bounding box center [309, 49] width 12 height 12
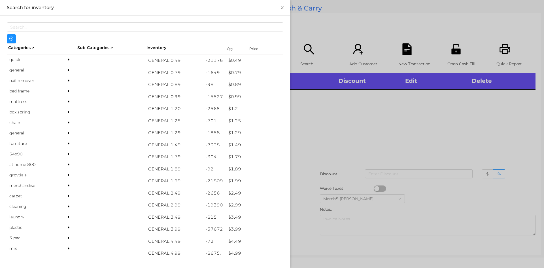
click at [38, 65] on div "general" at bounding box center [33, 70] width 52 height 10
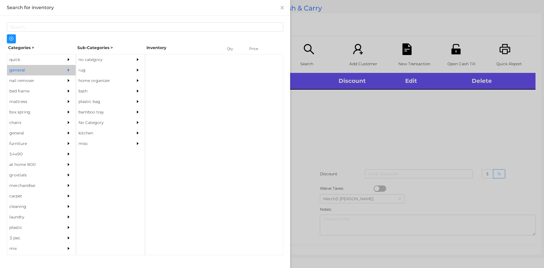
click at [100, 61] on div "no category" at bounding box center [102, 59] width 52 height 10
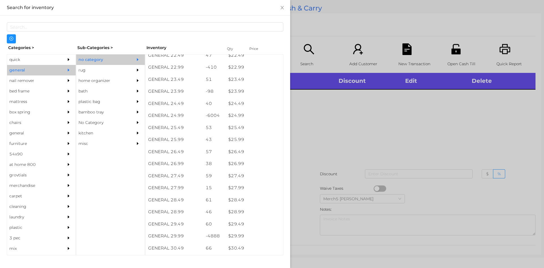
scroll to position [737, 0]
click at [350, 133] on div at bounding box center [272, 134] width 544 height 268
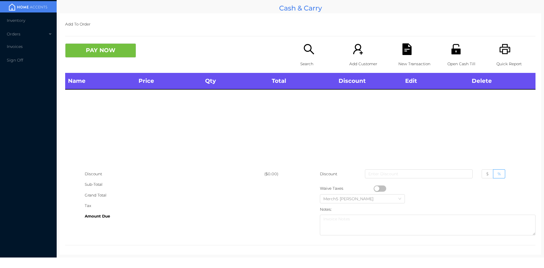
click at [313, 60] on p "Search" at bounding box center [319, 64] width 39 height 10
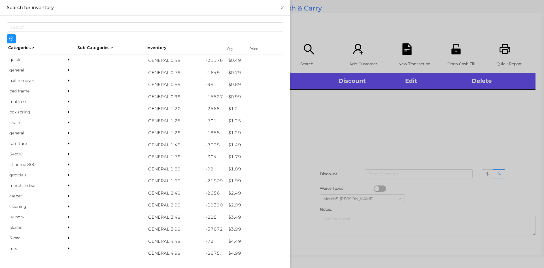
click at [351, 144] on div at bounding box center [272, 134] width 544 height 268
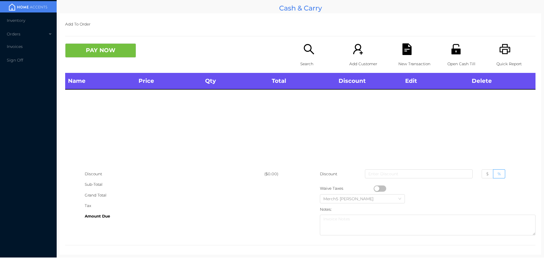
click at [310, 52] on icon "icon: search" at bounding box center [309, 49] width 12 height 12
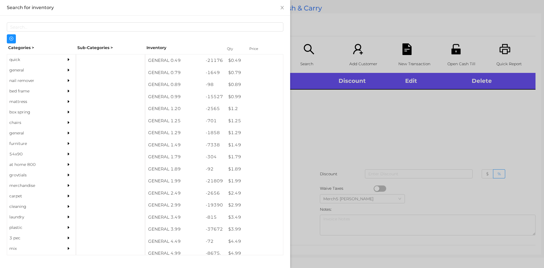
click at [66, 73] on div at bounding box center [69, 70] width 11 height 10
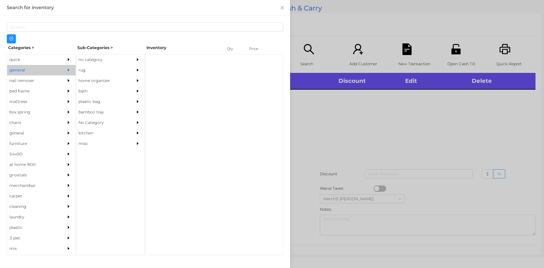
drag, startPoint x: 116, startPoint y: 54, endPoint x: 128, endPoint y: 76, distance: 24.6
click at [116, 54] on div "no category" at bounding box center [102, 59] width 52 height 10
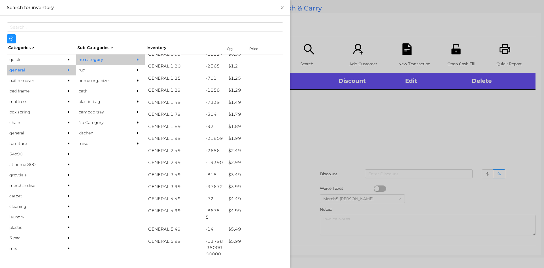
scroll to position [170, 0]
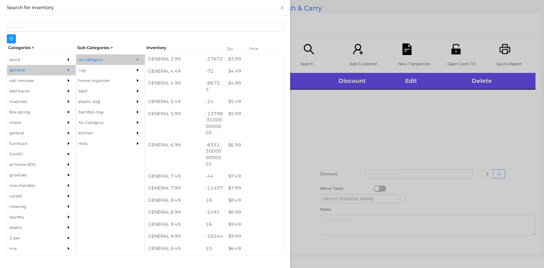
click at [368, 134] on div at bounding box center [272, 134] width 544 height 268
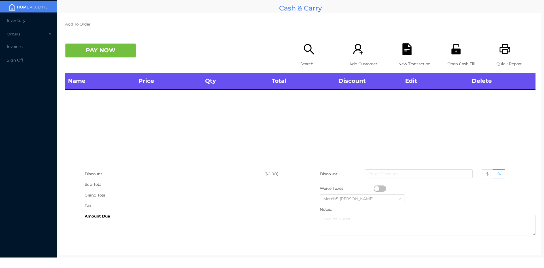
click at [314, 52] on div "Search" at bounding box center [319, 57] width 39 height 29
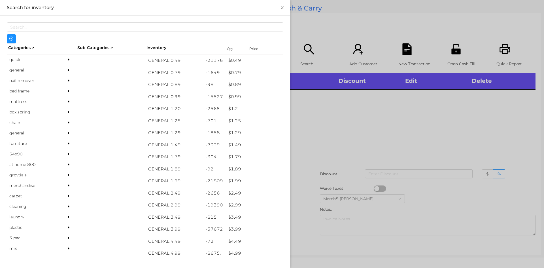
scroll to position [1, 0]
drag, startPoint x: 63, startPoint y: 67, endPoint x: 73, endPoint y: 67, distance: 9.4
click at [64, 67] on div at bounding box center [69, 69] width 11 height 10
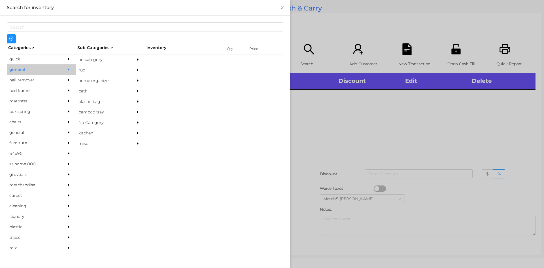
click at [105, 63] on div "no category" at bounding box center [102, 59] width 52 height 10
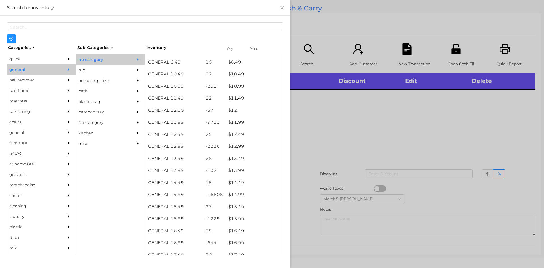
scroll to position [510, 0]
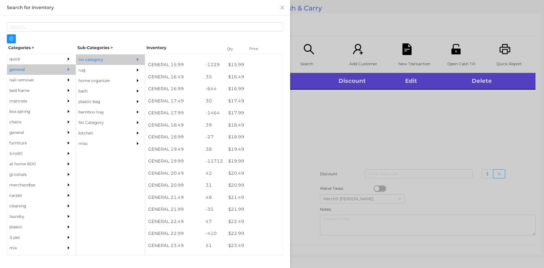
click at [401, 121] on div at bounding box center [272, 134] width 544 height 268
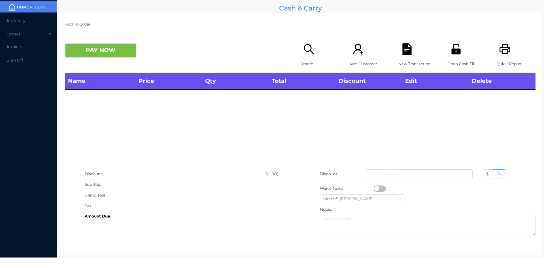
click at [462, 54] on div "Open Cash Till" at bounding box center [466, 57] width 39 height 29
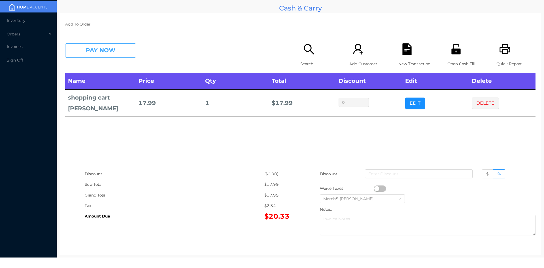
click at [117, 51] on button "PAY NOW" at bounding box center [100, 50] width 71 height 14
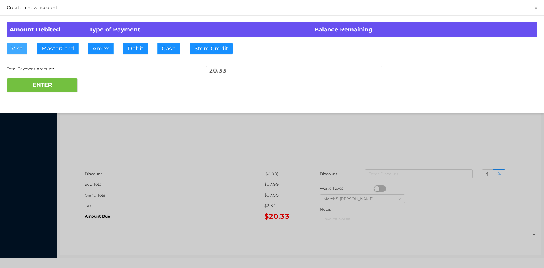
click at [21, 49] on button "Visa" at bounding box center [17, 48] width 21 height 11
click at [53, 84] on button "ENTER" at bounding box center [42, 85] width 71 height 14
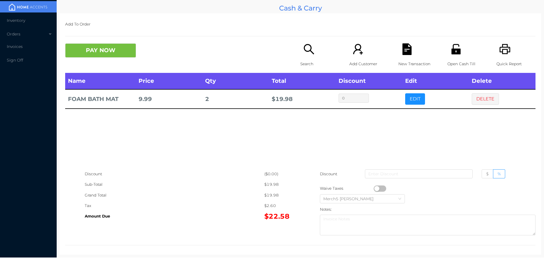
click at [125, 51] on button "PAY NOW" at bounding box center [100, 50] width 71 height 14
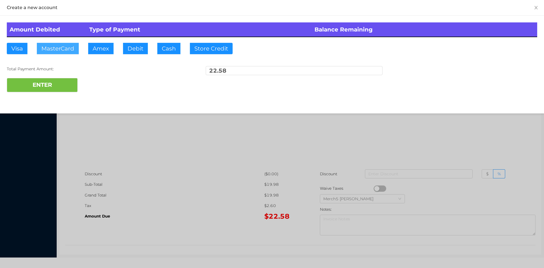
click at [65, 49] on button "MasterCard" at bounding box center [58, 48] width 42 height 11
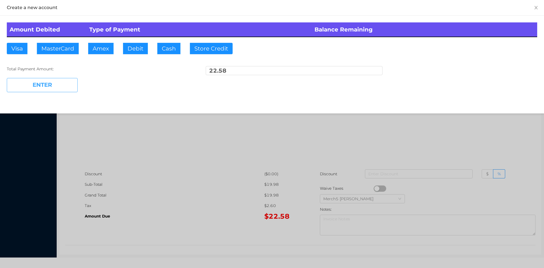
click at [63, 85] on button "ENTER" at bounding box center [42, 85] width 71 height 14
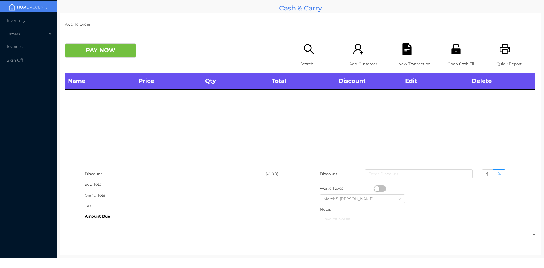
click at [500, 45] on icon "icon: printer" at bounding box center [505, 49] width 11 height 10
click at [451, 53] on icon "icon: unlock" at bounding box center [455, 49] width 9 height 10
click at [506, 54] on icon "icon: printer" at bounding box center [505, 49] width 12 height 12
